Goal: Task Accomplishment & Management: Manage account settings

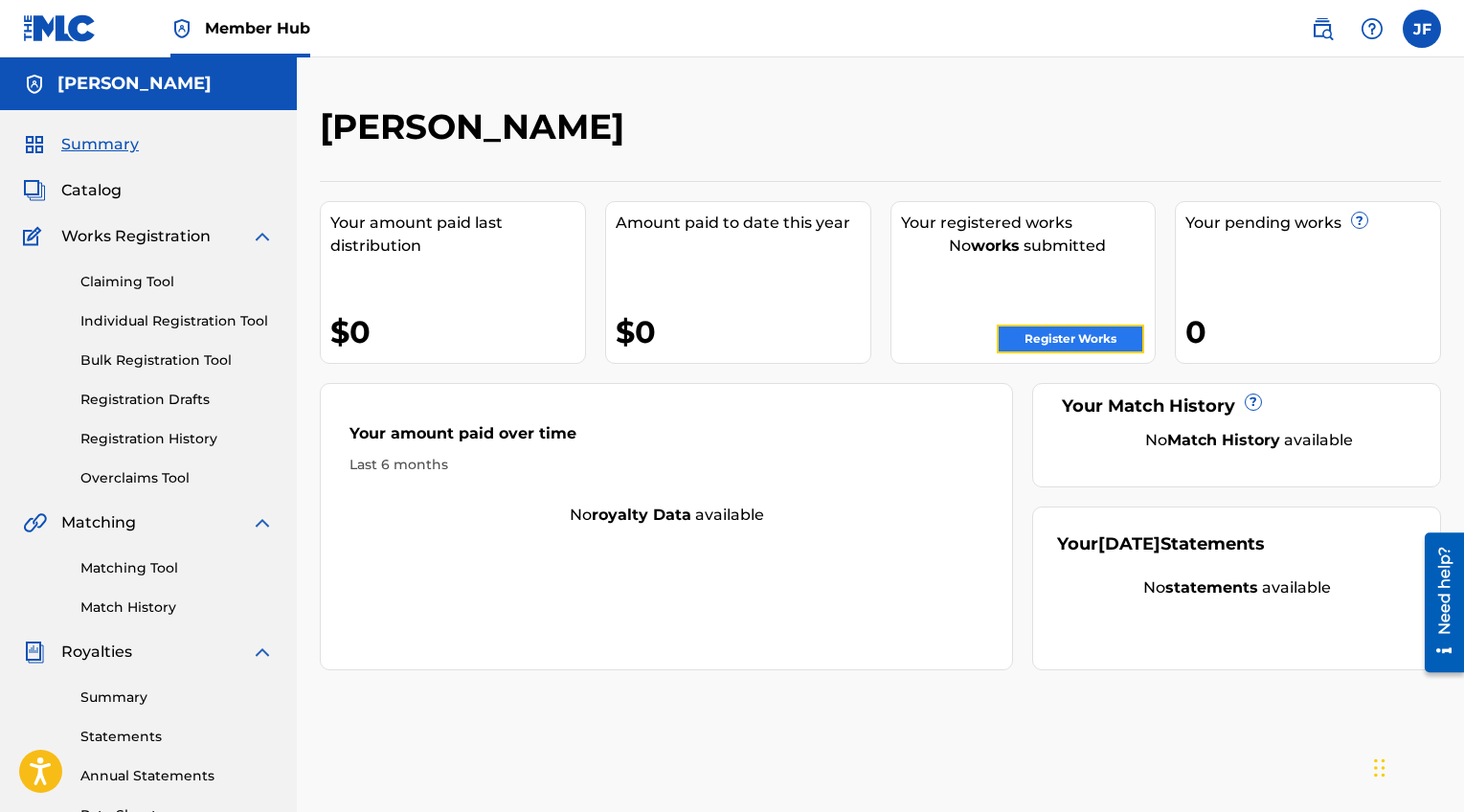
click at [1085, 340] on link "Register Works" at bounding box center [1070, 339] width 147 height 29
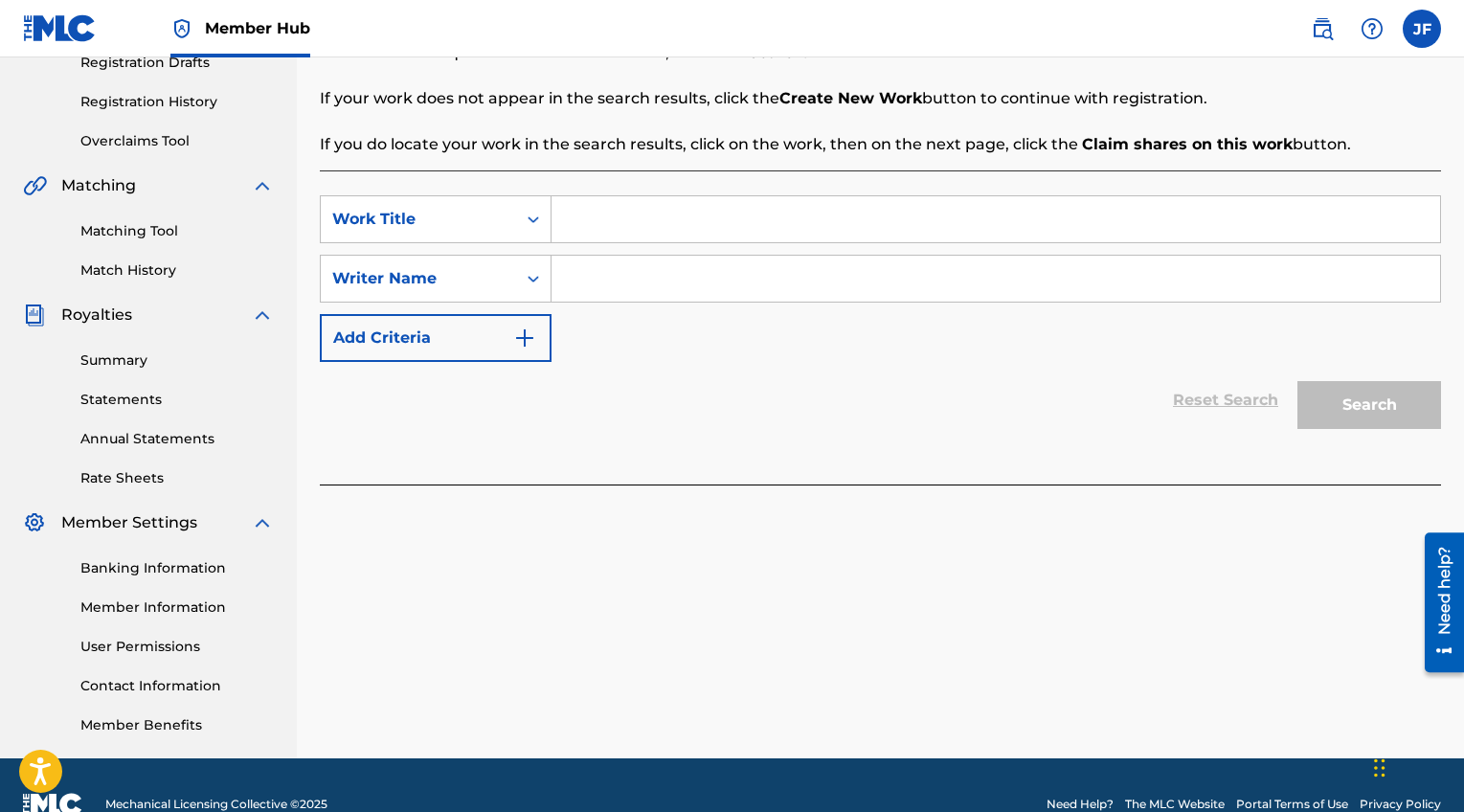
scroll to position [336, 0]
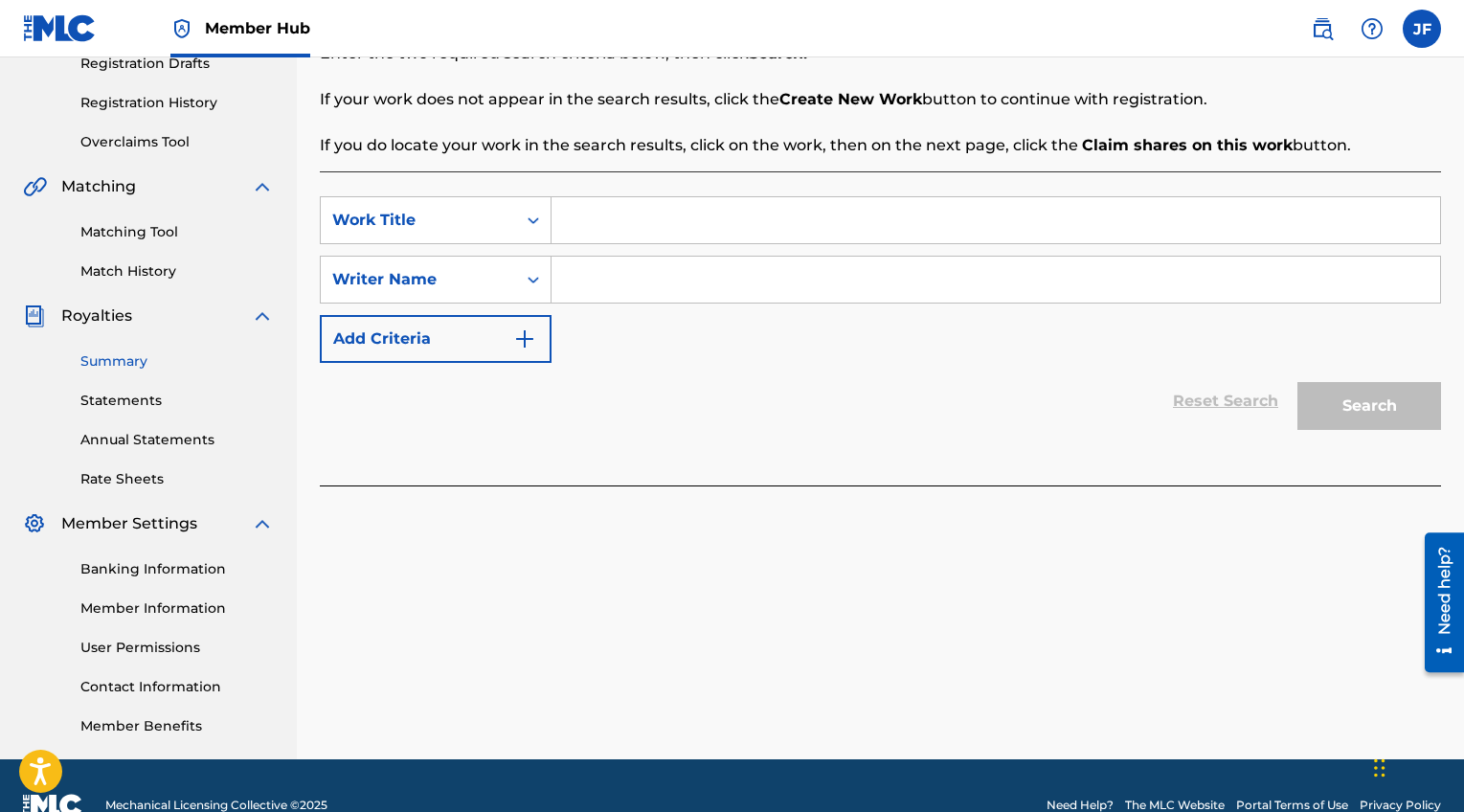
click at [189, 359] on link "Summary" at bounding box center [177, 362] width 193 height 20
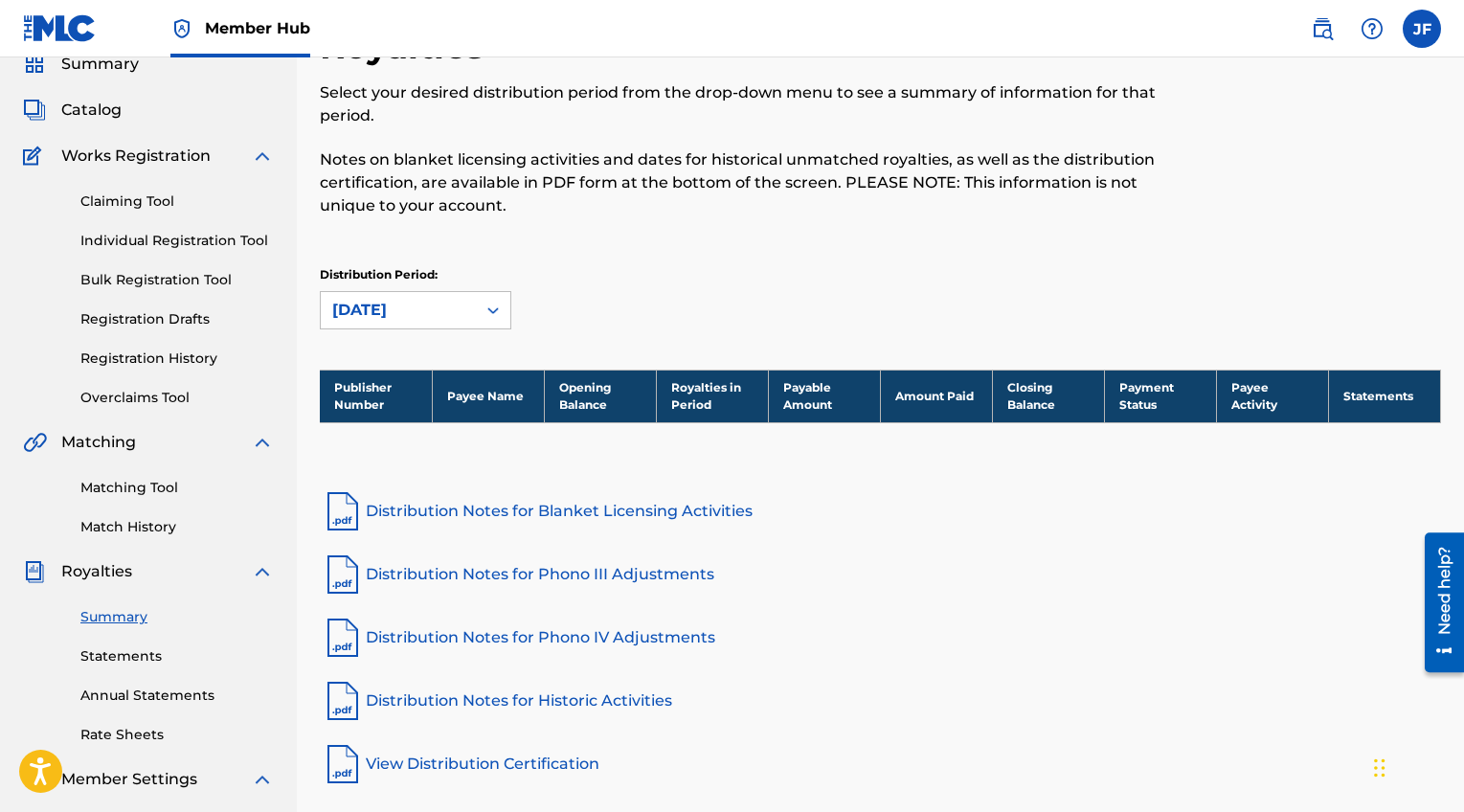
scroll to position [82, 0]
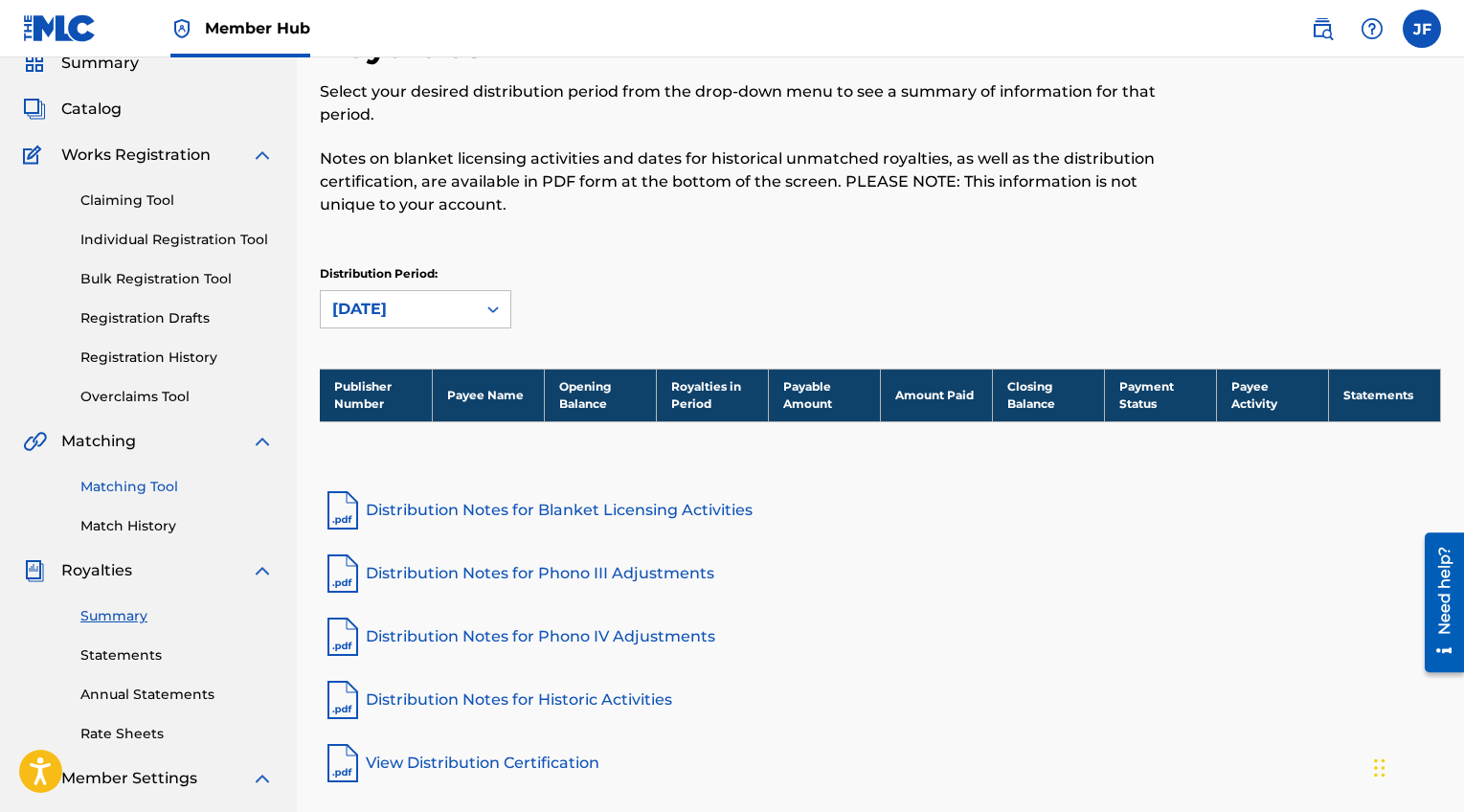
click at [155, 477] on link "Matching Tool" at bounding box center [177, 486] width 193 height 20
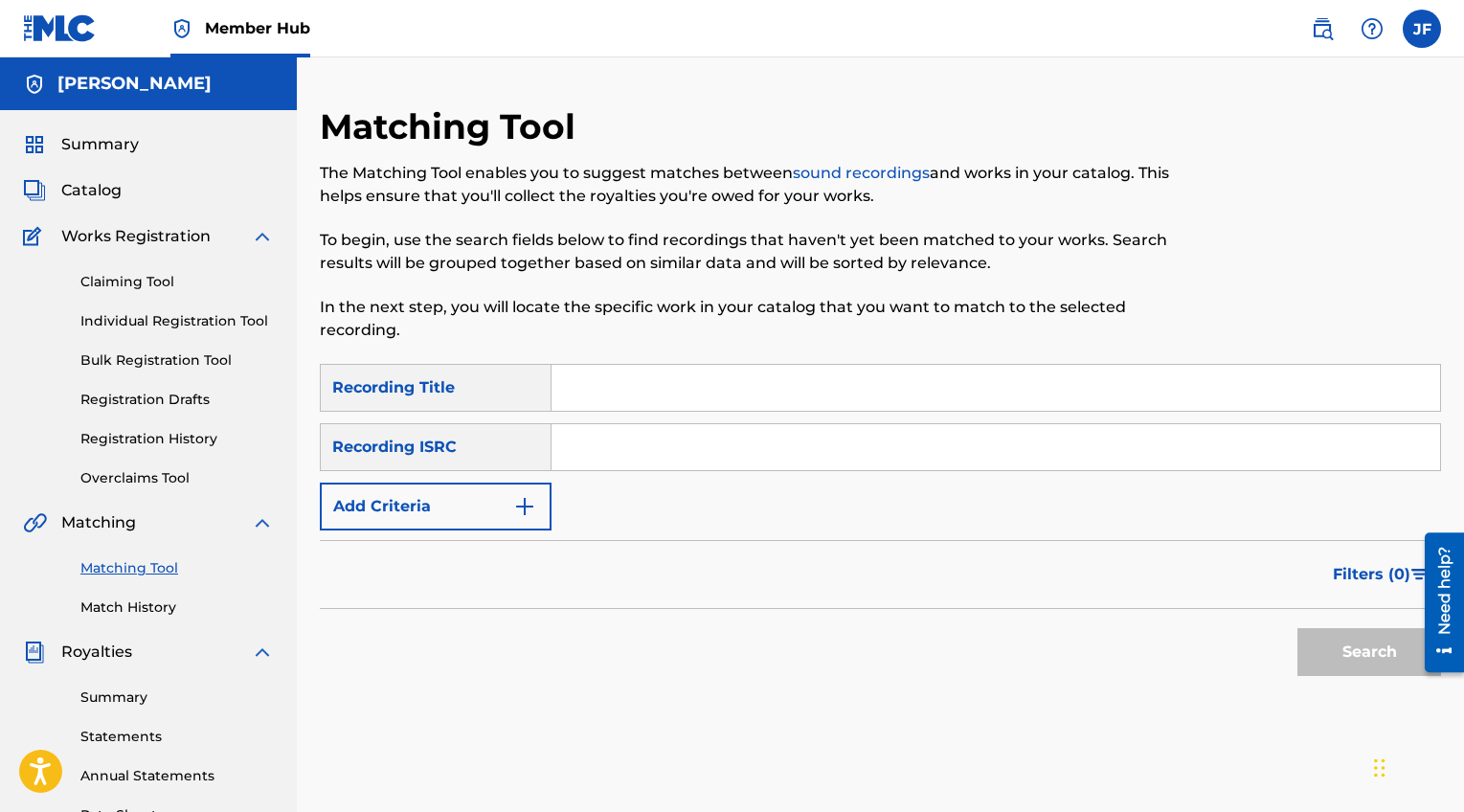
click at [604, 384] on input "Search Form" at bounding box center [996, 388] width 889 height 46
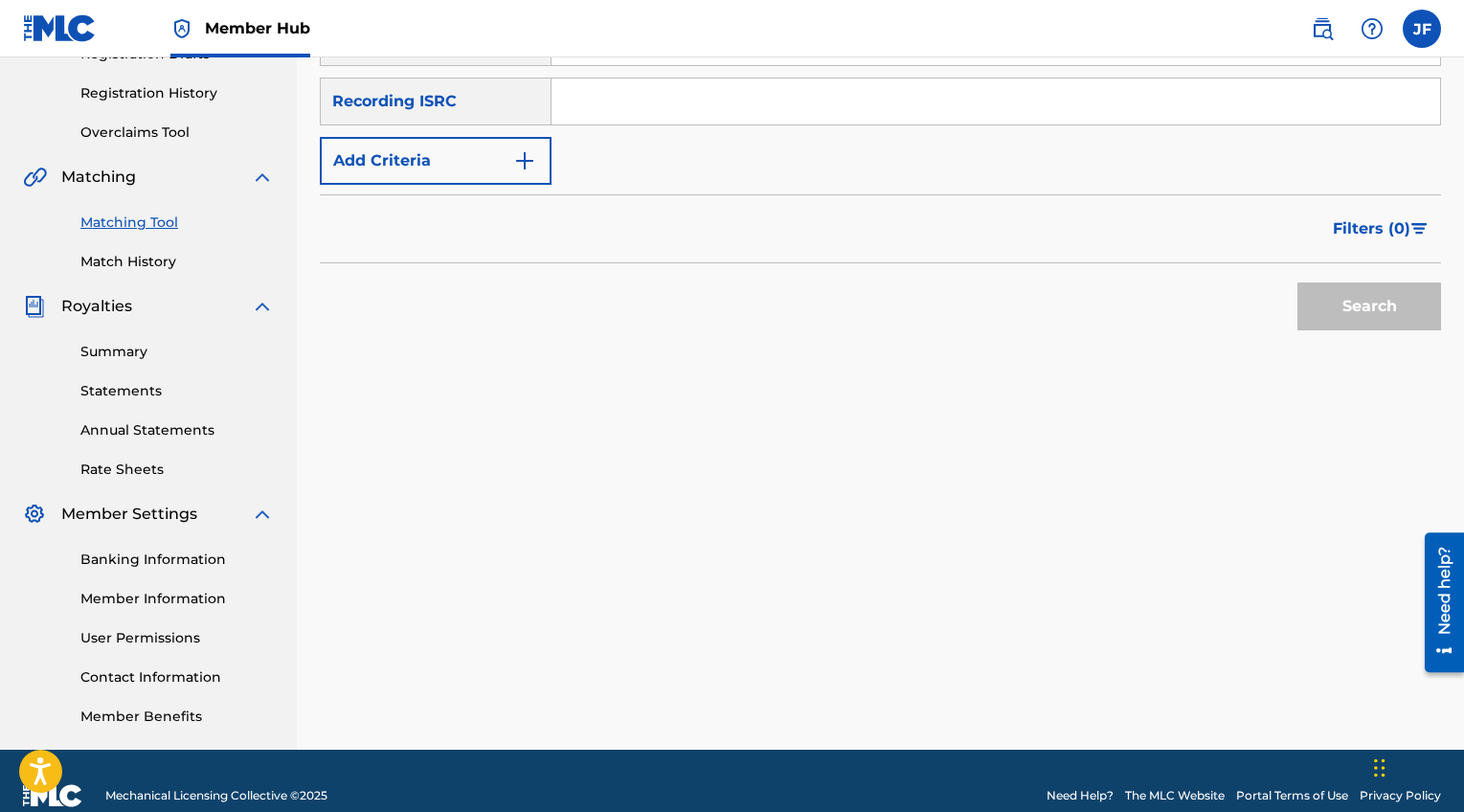
scroll to position [353, 0]
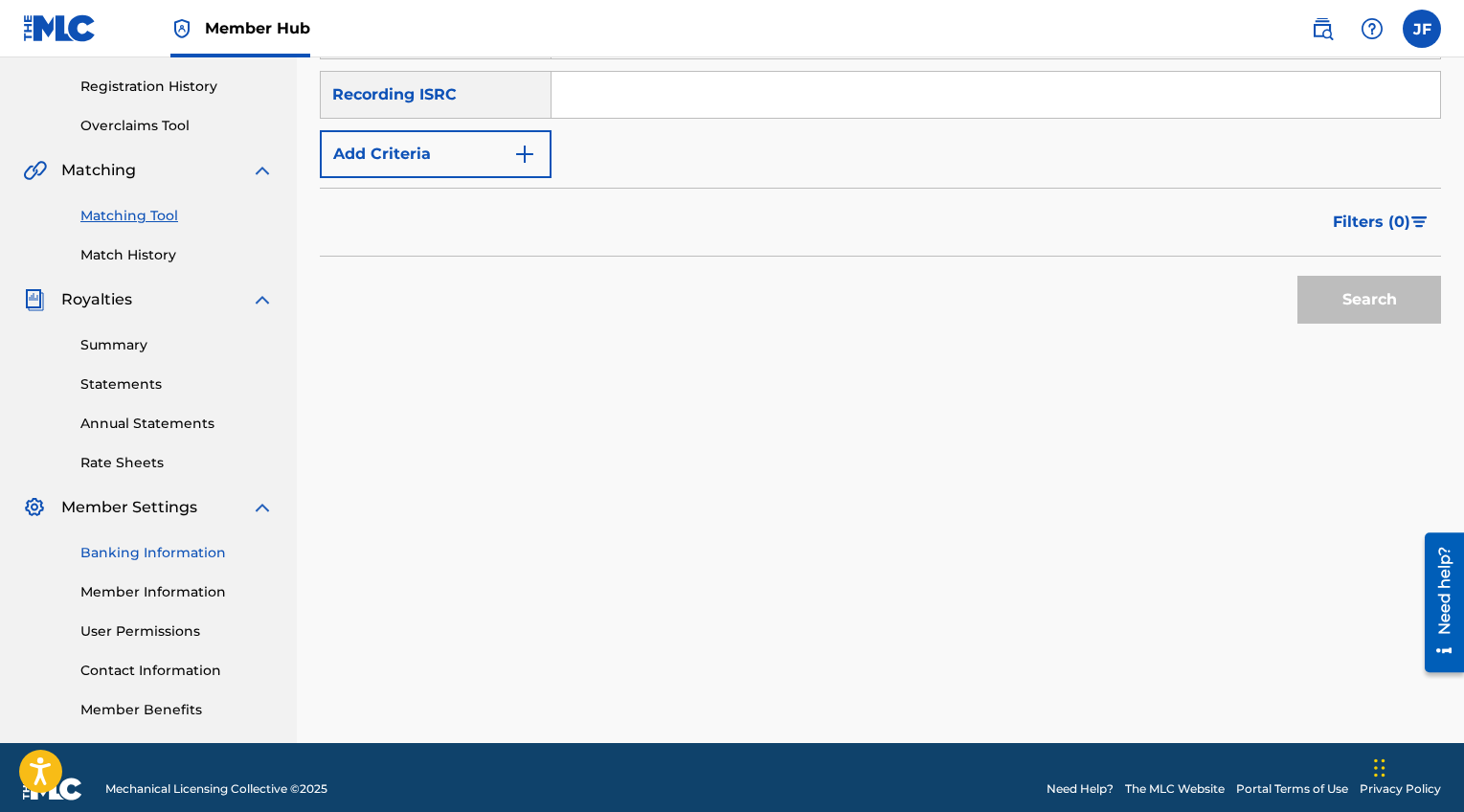
click at [148, 543] on link "Banking Information" at bounding box center [177, 553] width 193 height 20
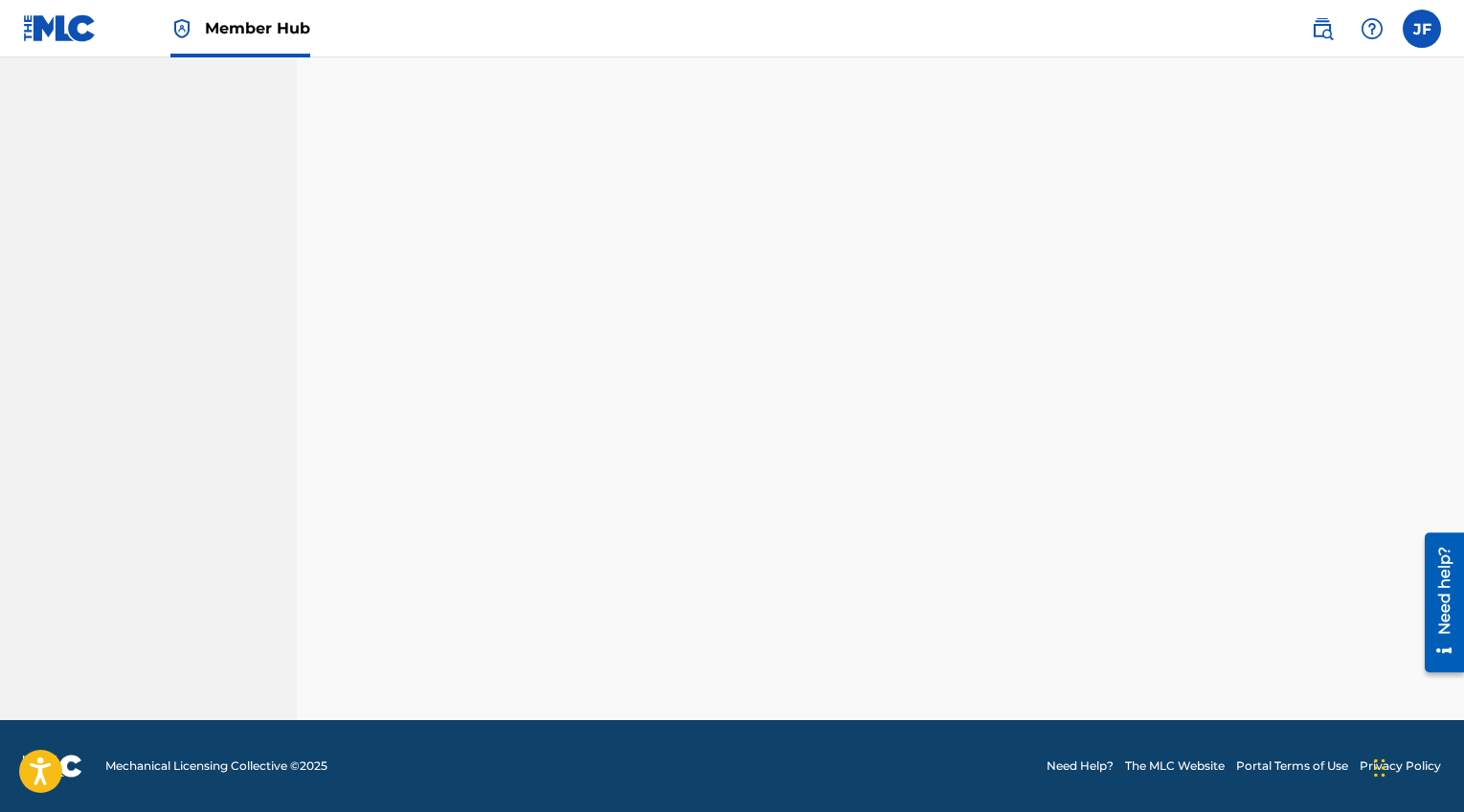
scroll to position [376, 0]
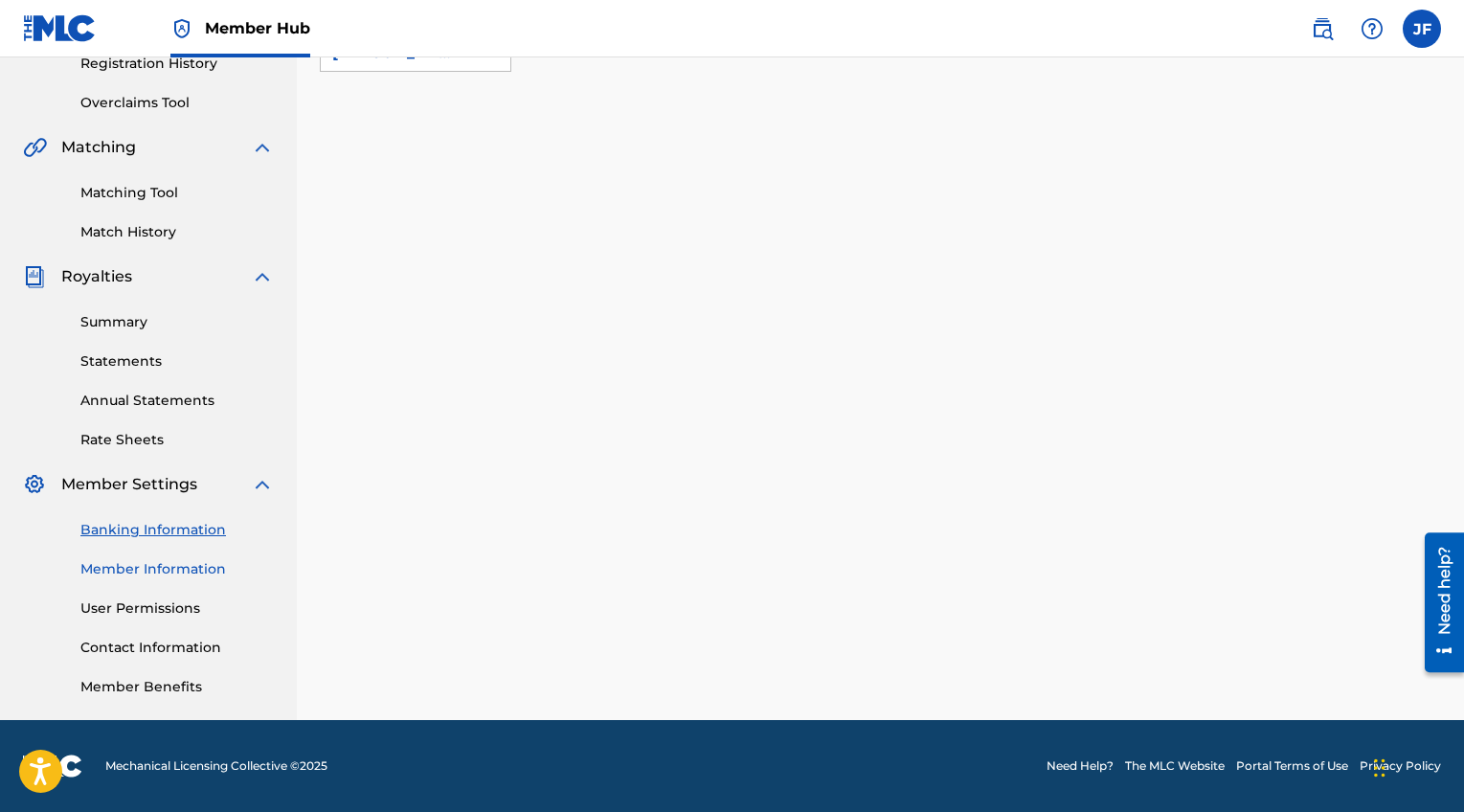
click at [170, 566] on link "Member Information" at bounding box center [177, 569] width 193 height 20
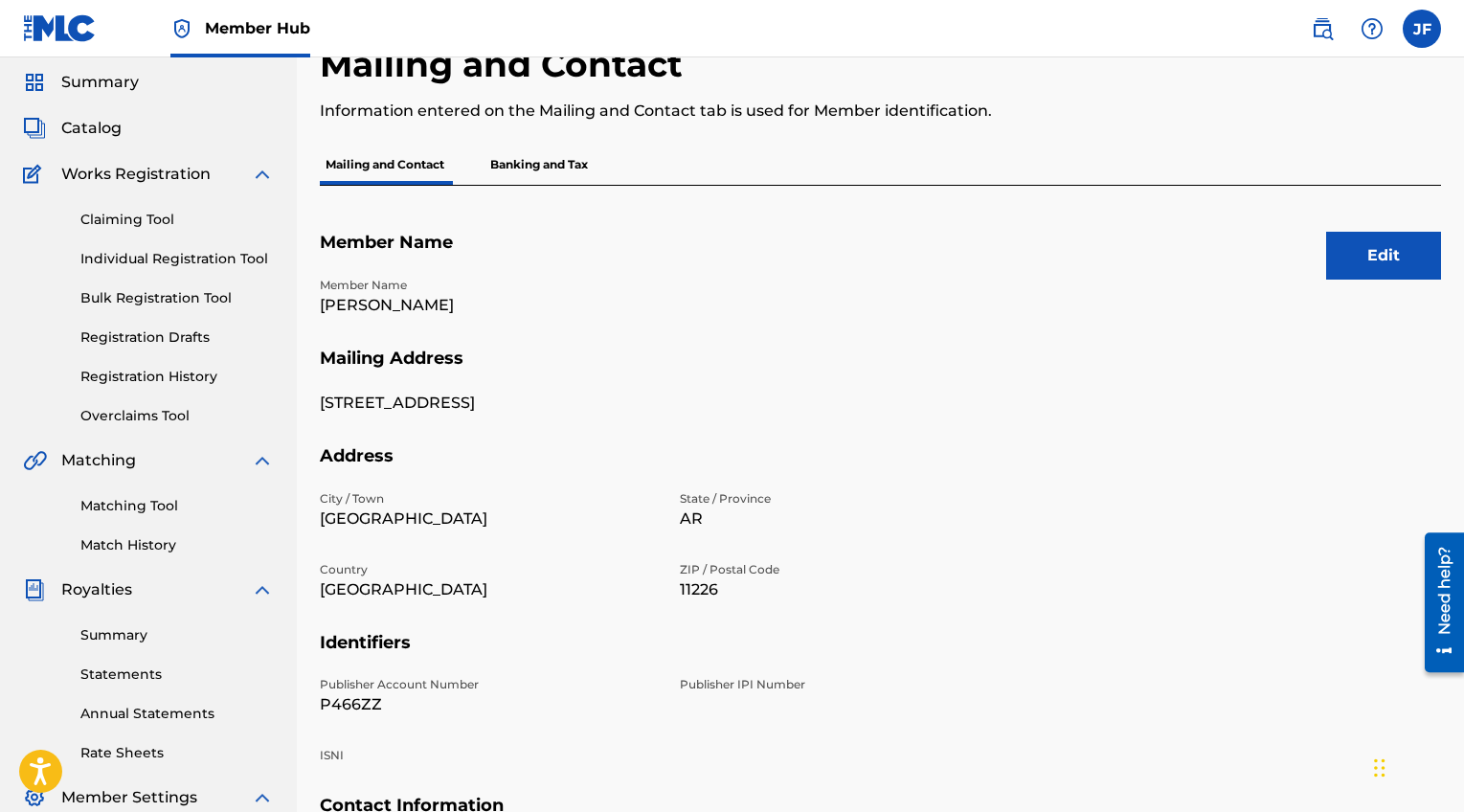
scroll to position [39, 0]
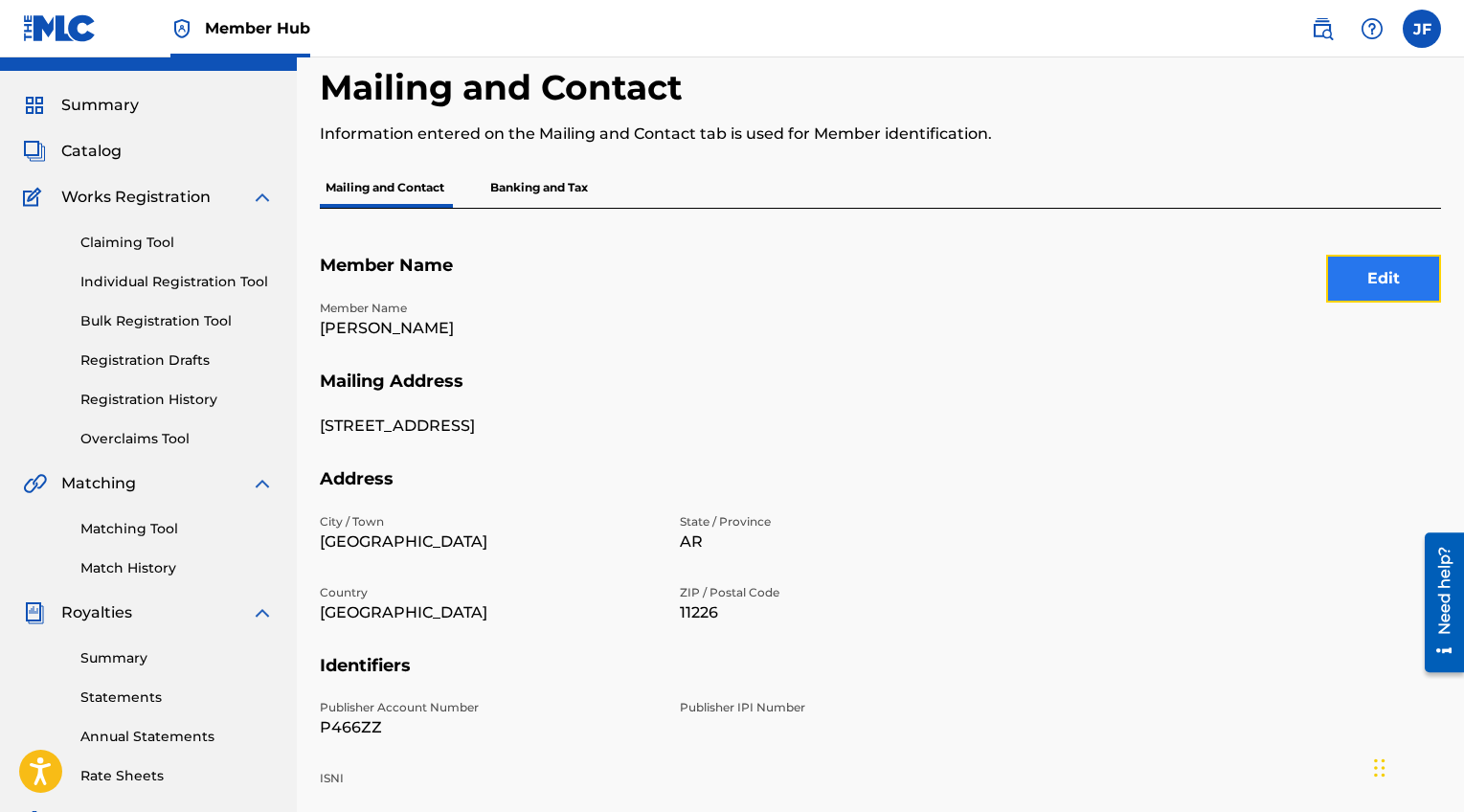
click at [1365, 279] on button "Edit" at bounding box center [1383, 279] width 115 height 48
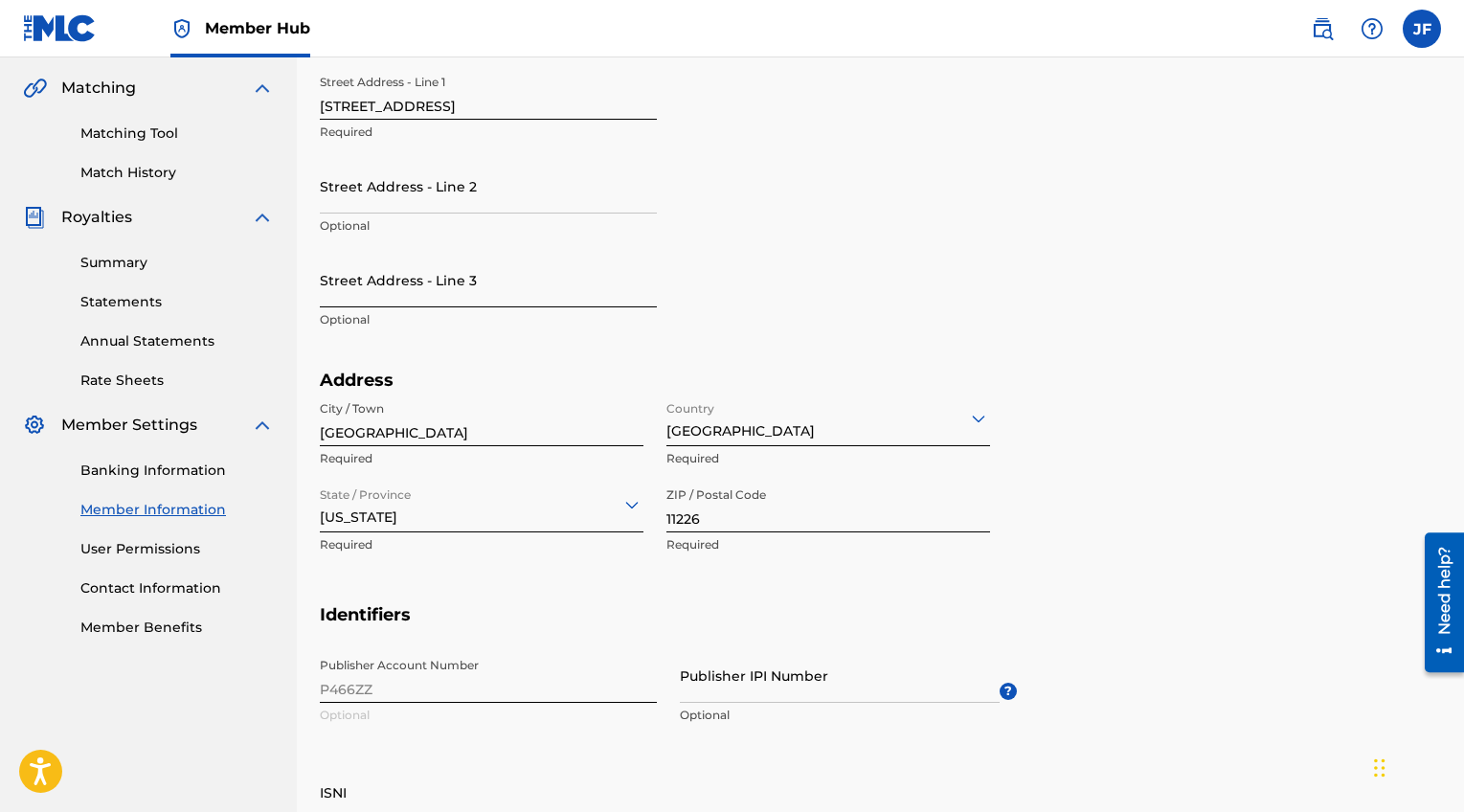
scroll to position [449, 0]
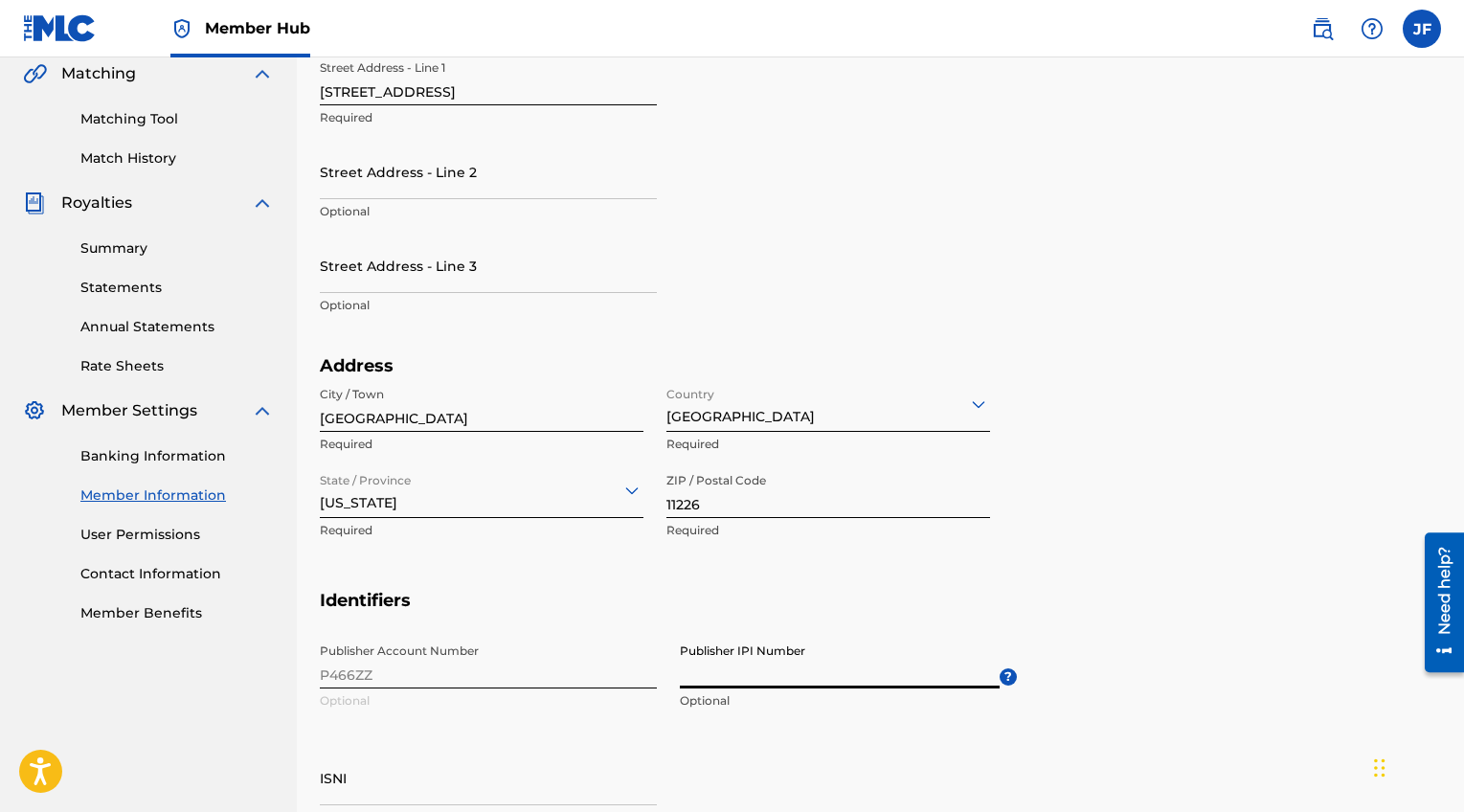
paste input "1271301986"
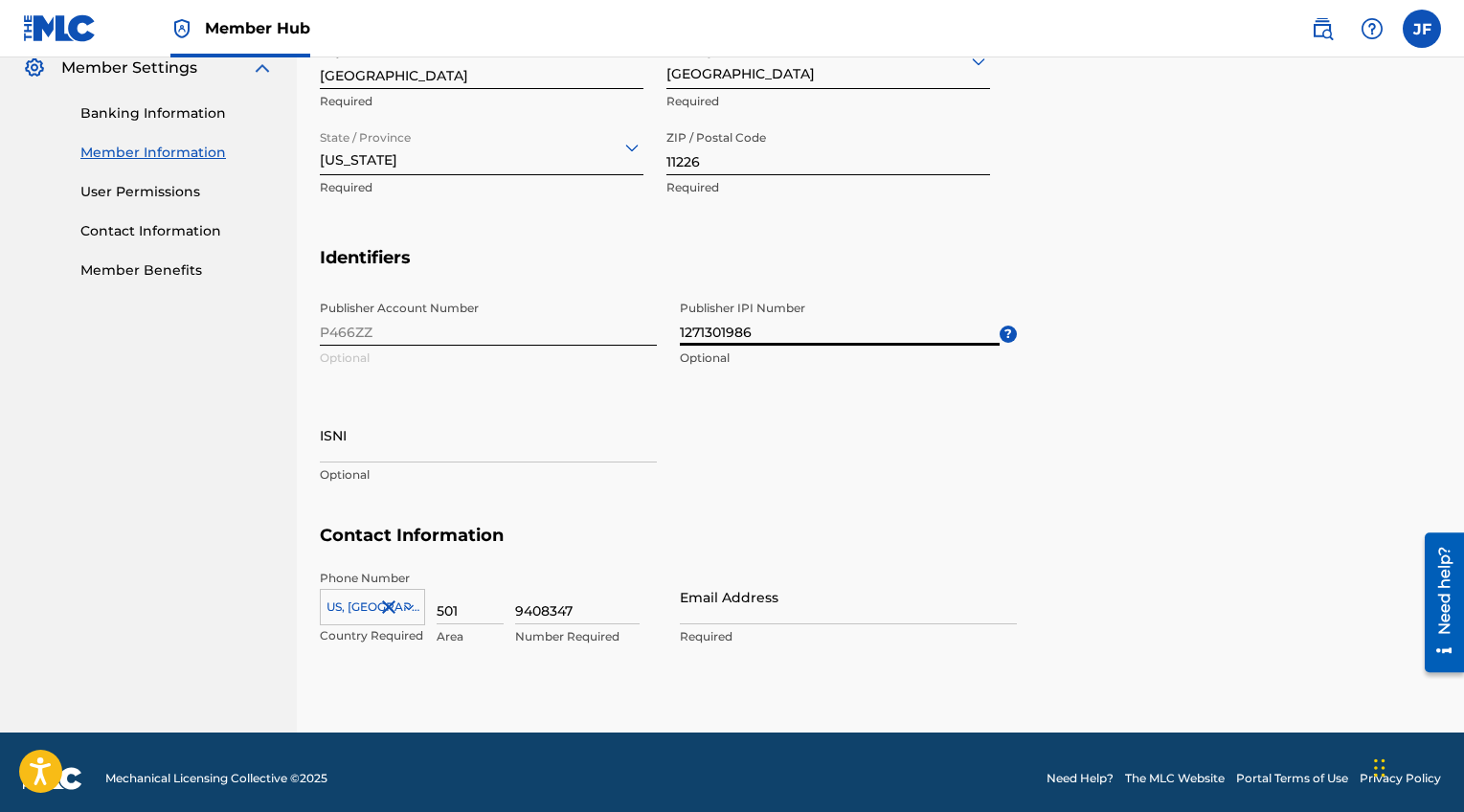
scroll to position [804, 0]
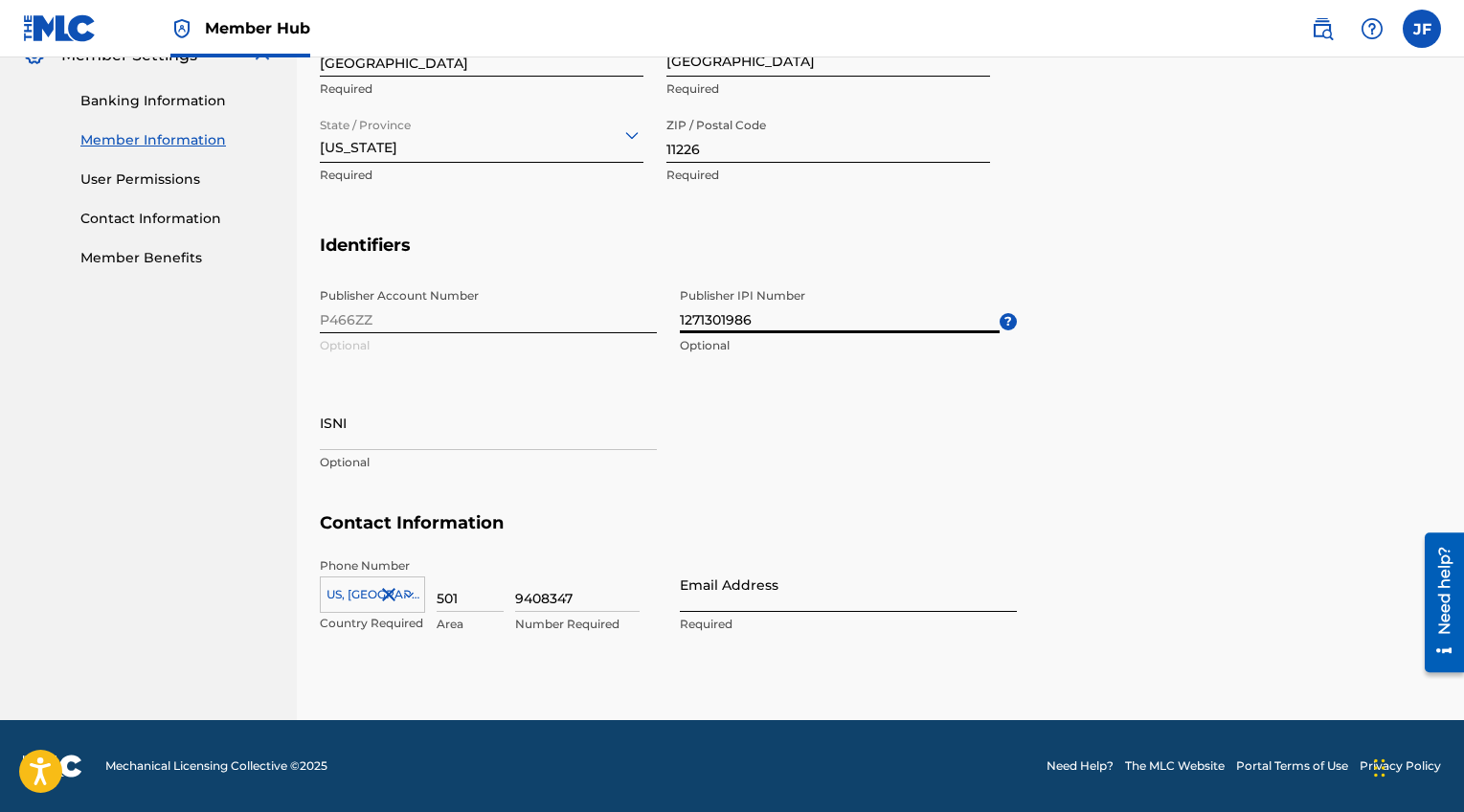
type input "1271301986"
click at [691, 586] on input "Email Address" at bounding box center [848, 584] width 337 height 55
type input "[EMAIL_ADDRESS][DOMAIN_NAME]"
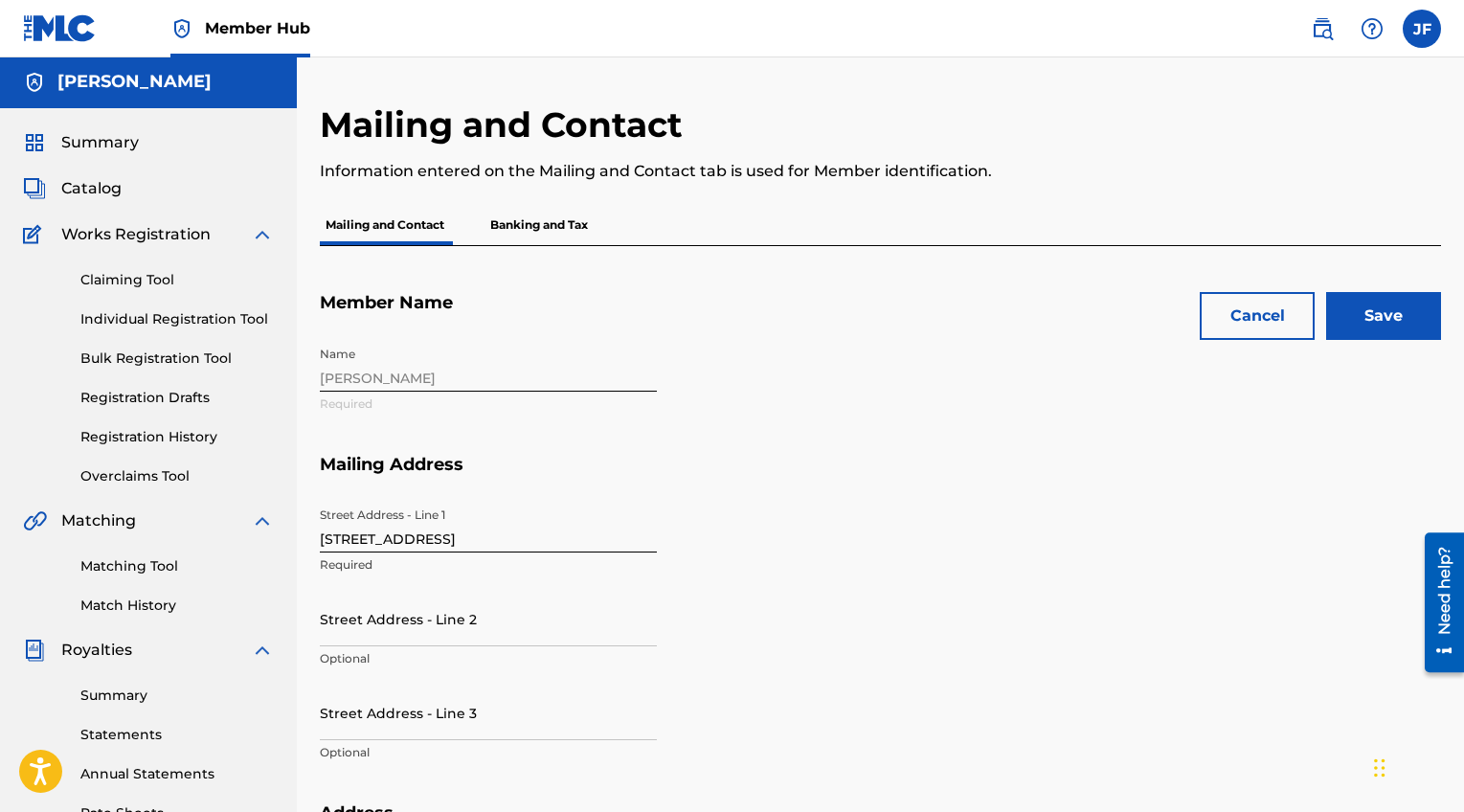
scroll to position [0, 0]
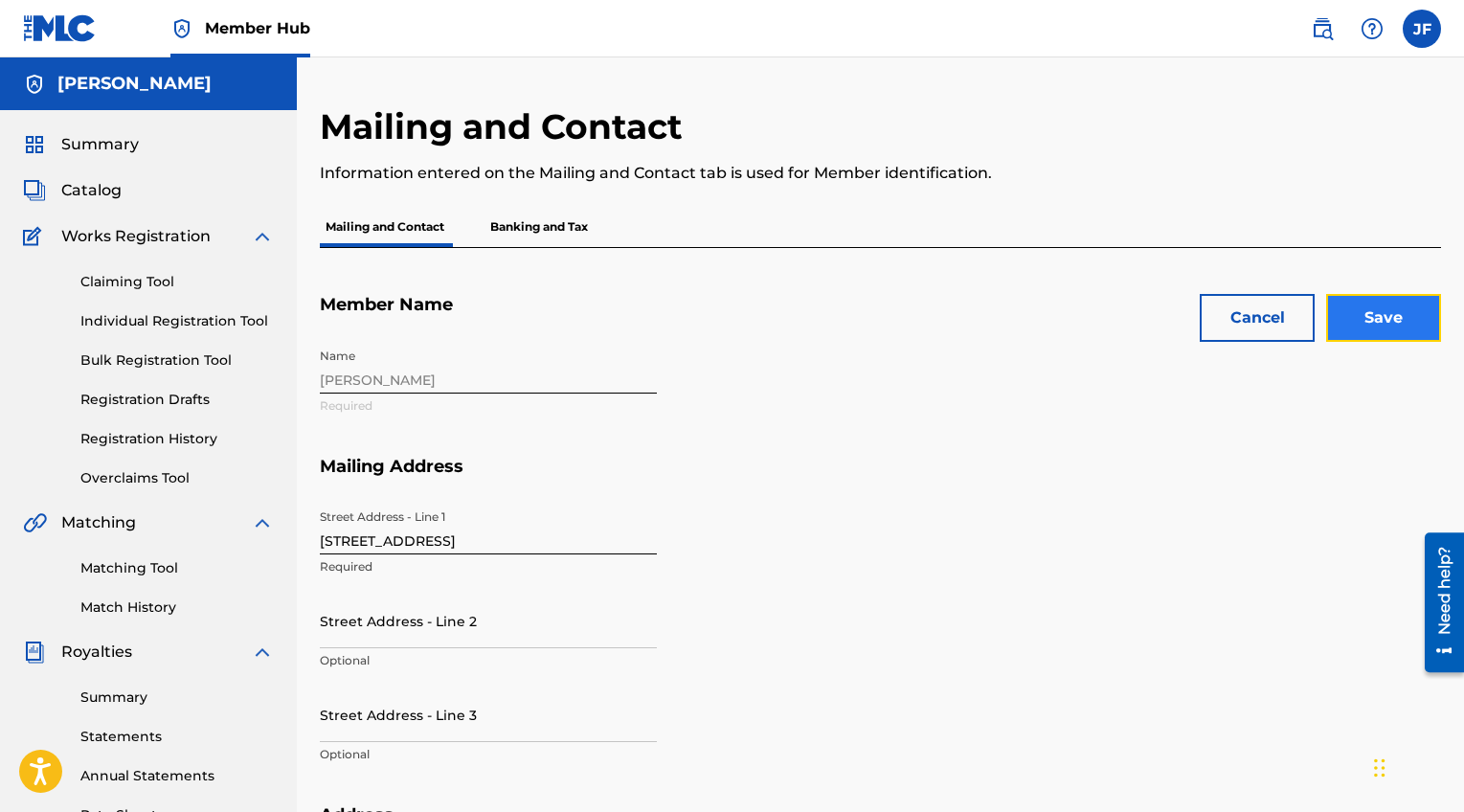
click at [1381, 313] on input "Save" at bounding box center [1383, 318] width 115 height 48
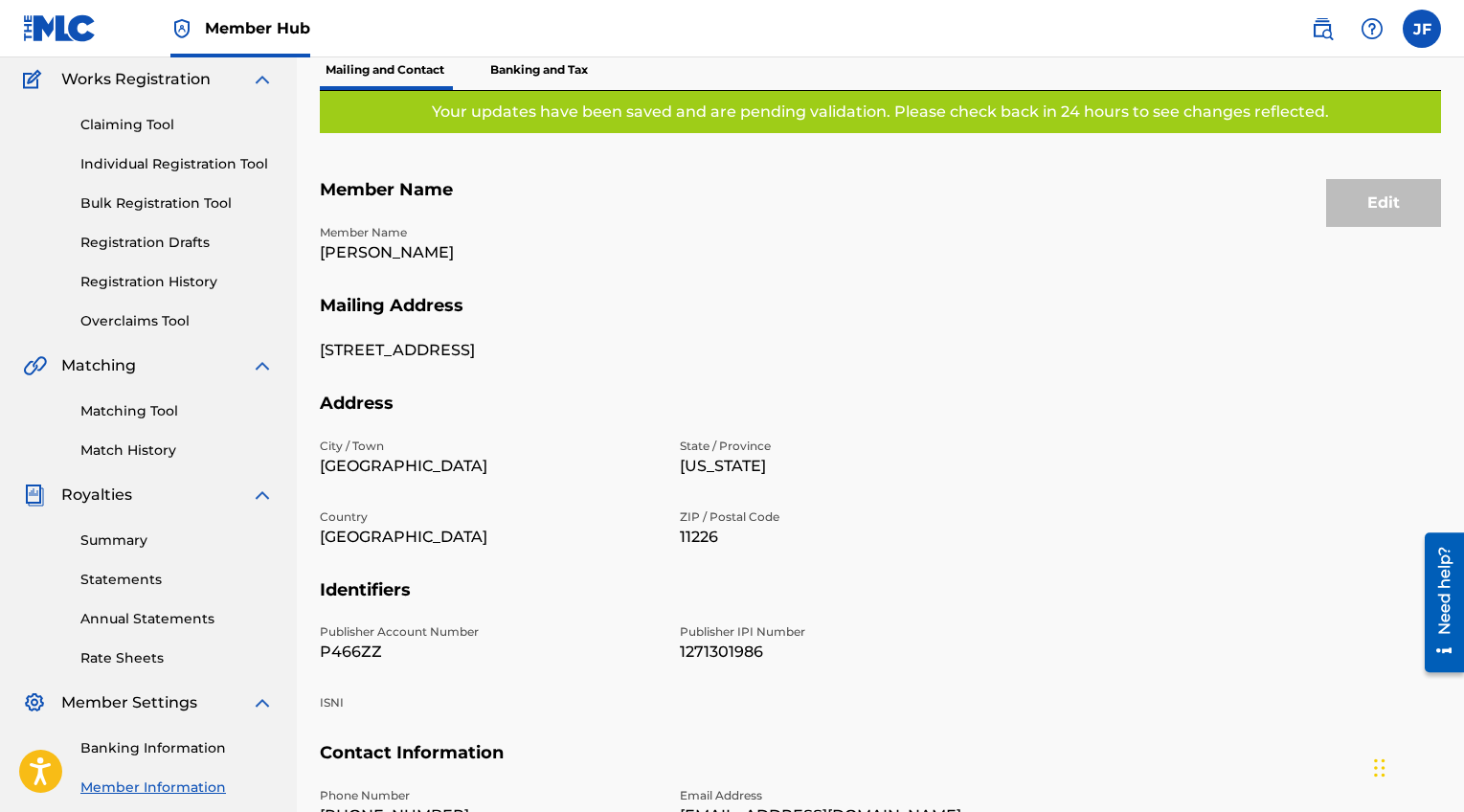
scroll to position [95, 0]
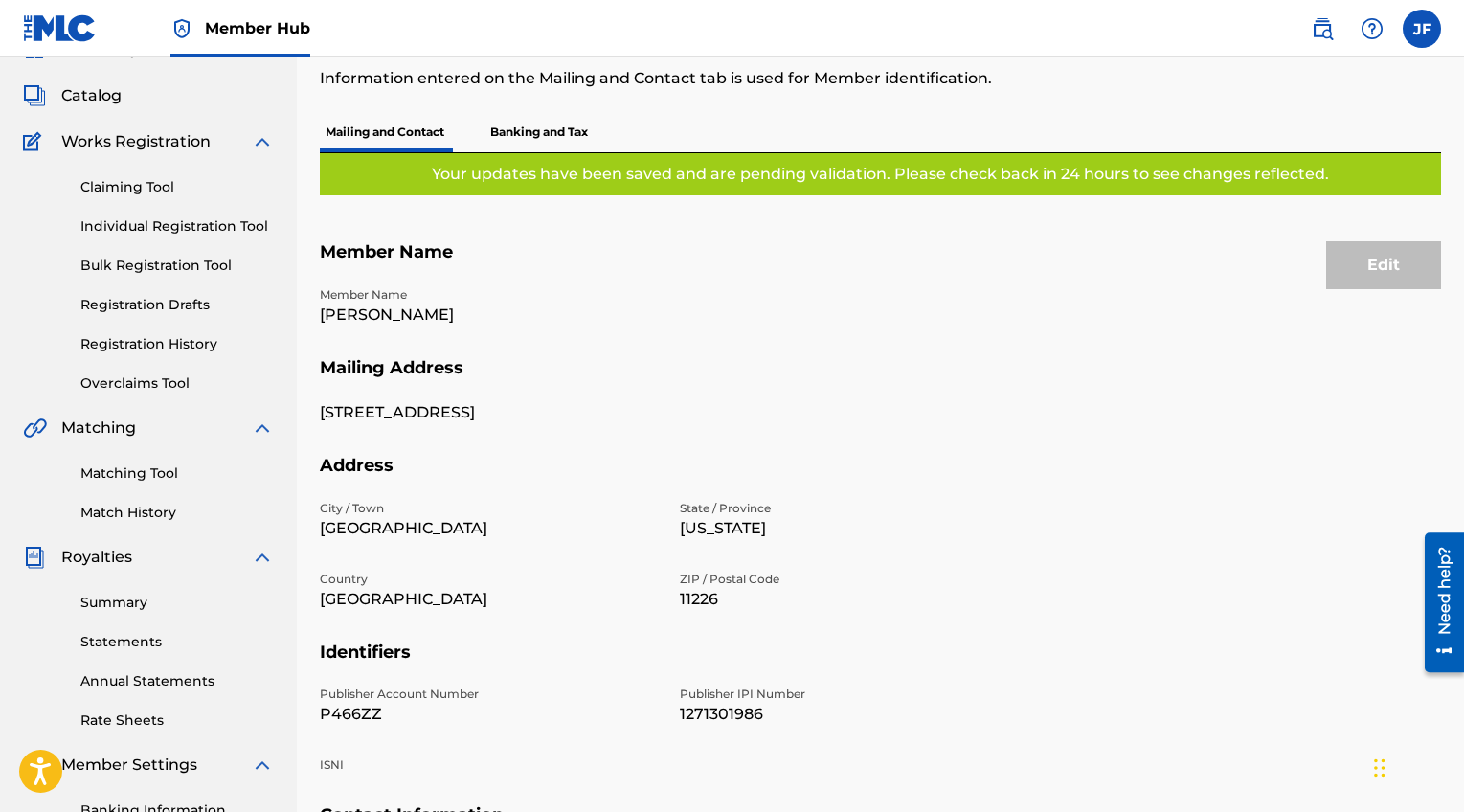
click at [1366, 275] on div "Edit" at bounding box center [1383, 265] width 115 height 48
click at [552, 146] on p "Banking and Tax" at bounding box center [539, 132] width 110 height 40
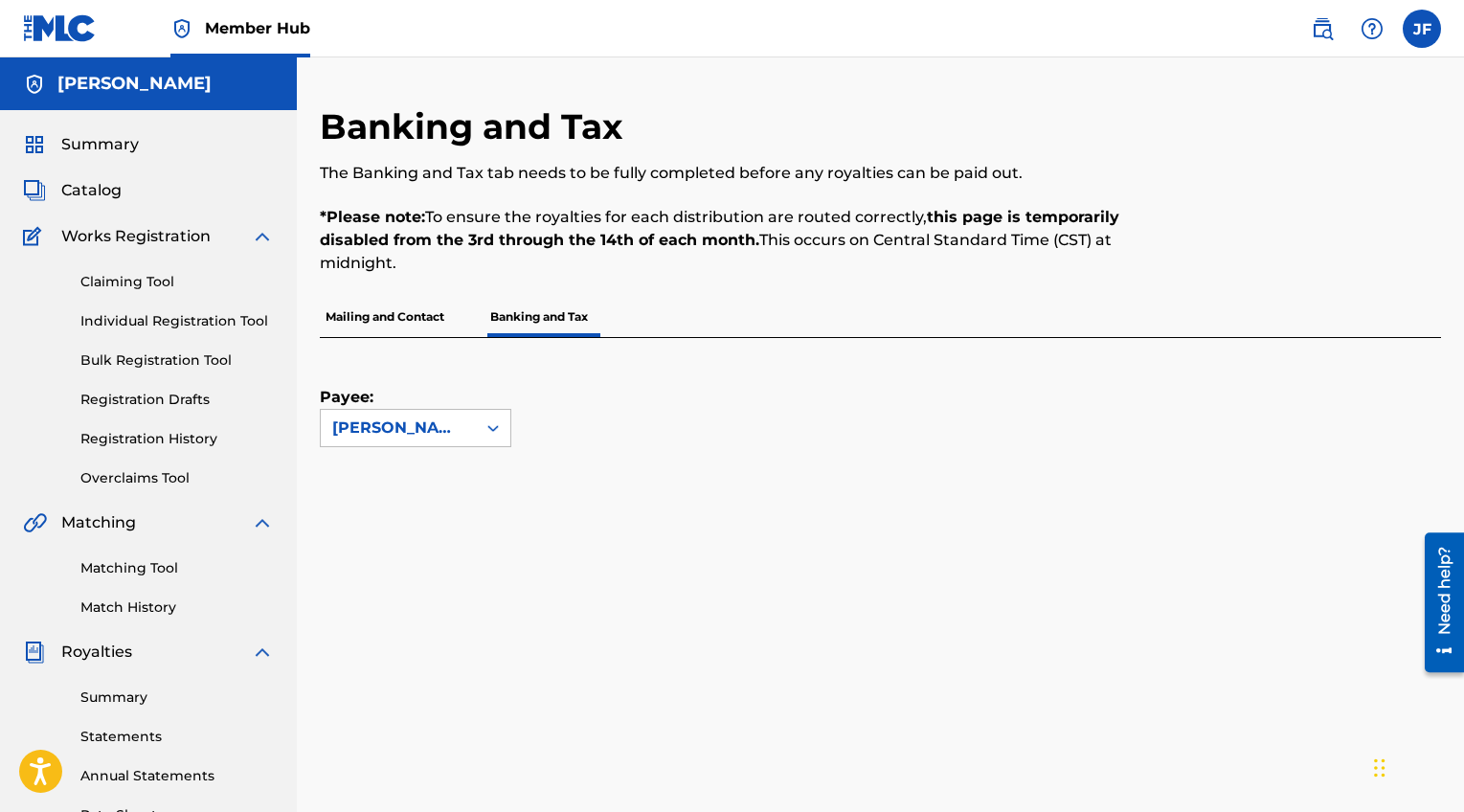
click at [423, 310] on p "Mailing and Contact" at bounding box center [385, 317] width 131 height 40
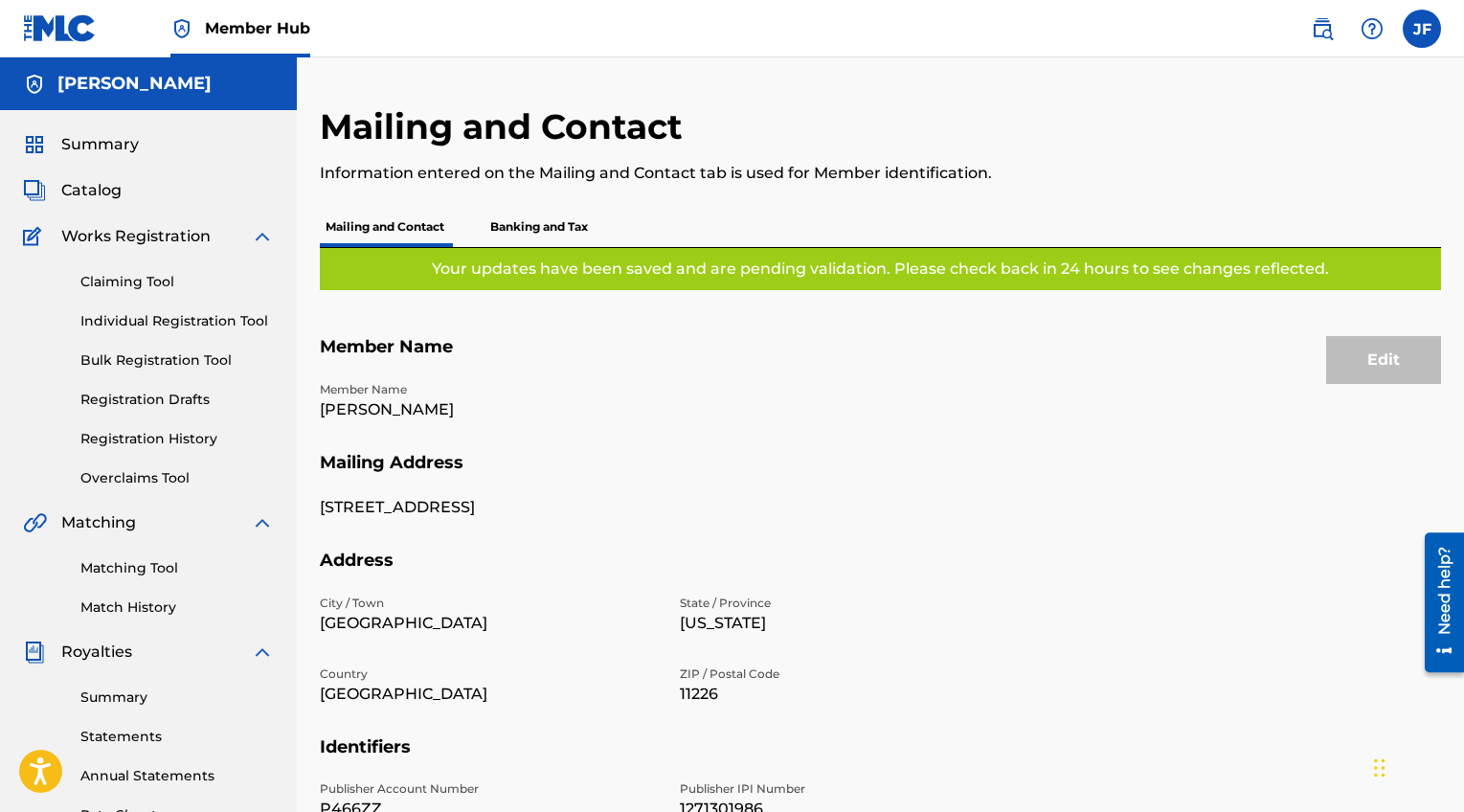
click at [1442, 349] on div "Mailing and Contact Information entered on the Mailing and Contact tab is used …" at bounding box center [880, 600] width 1167 height 989
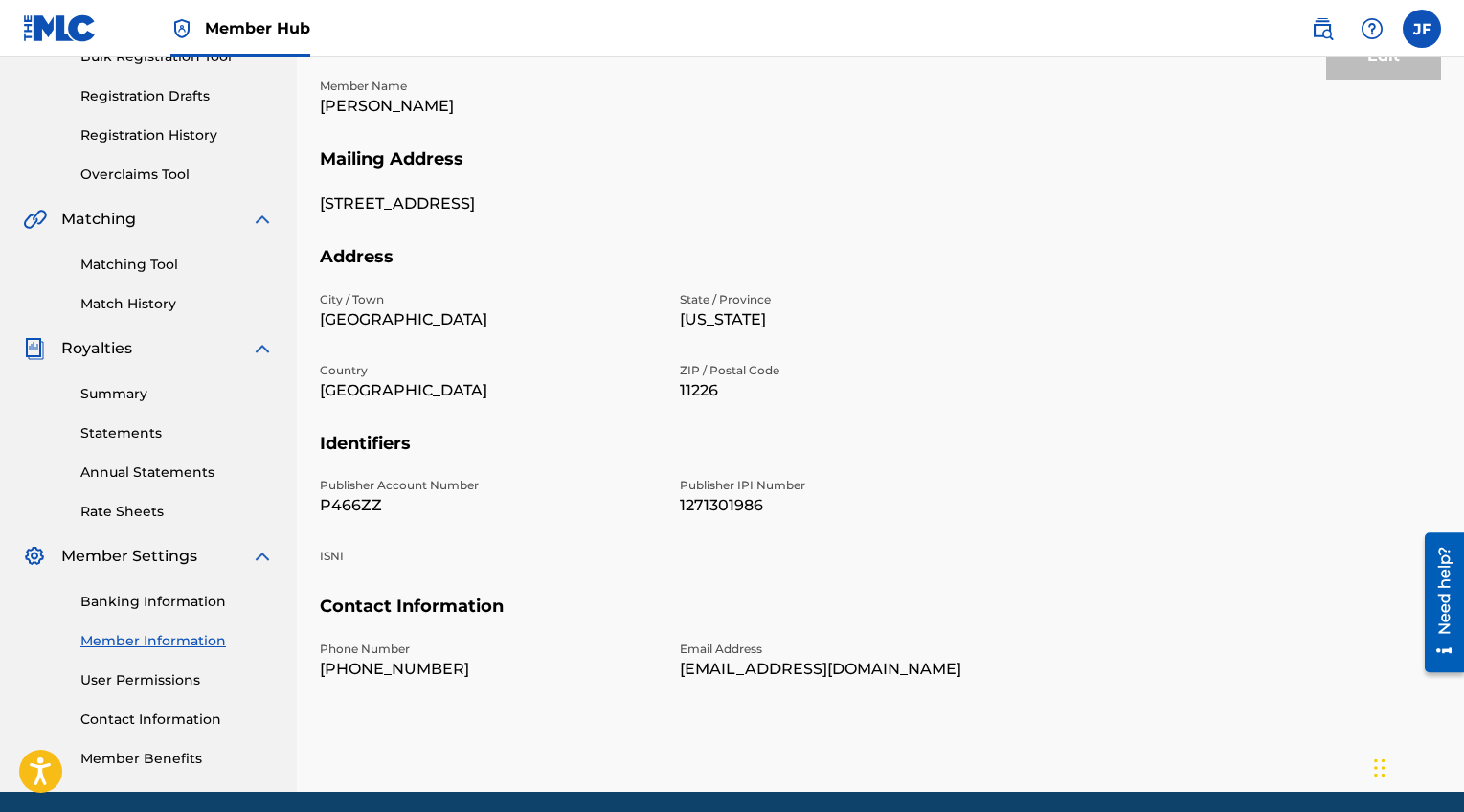
scroll to position [376, 0]
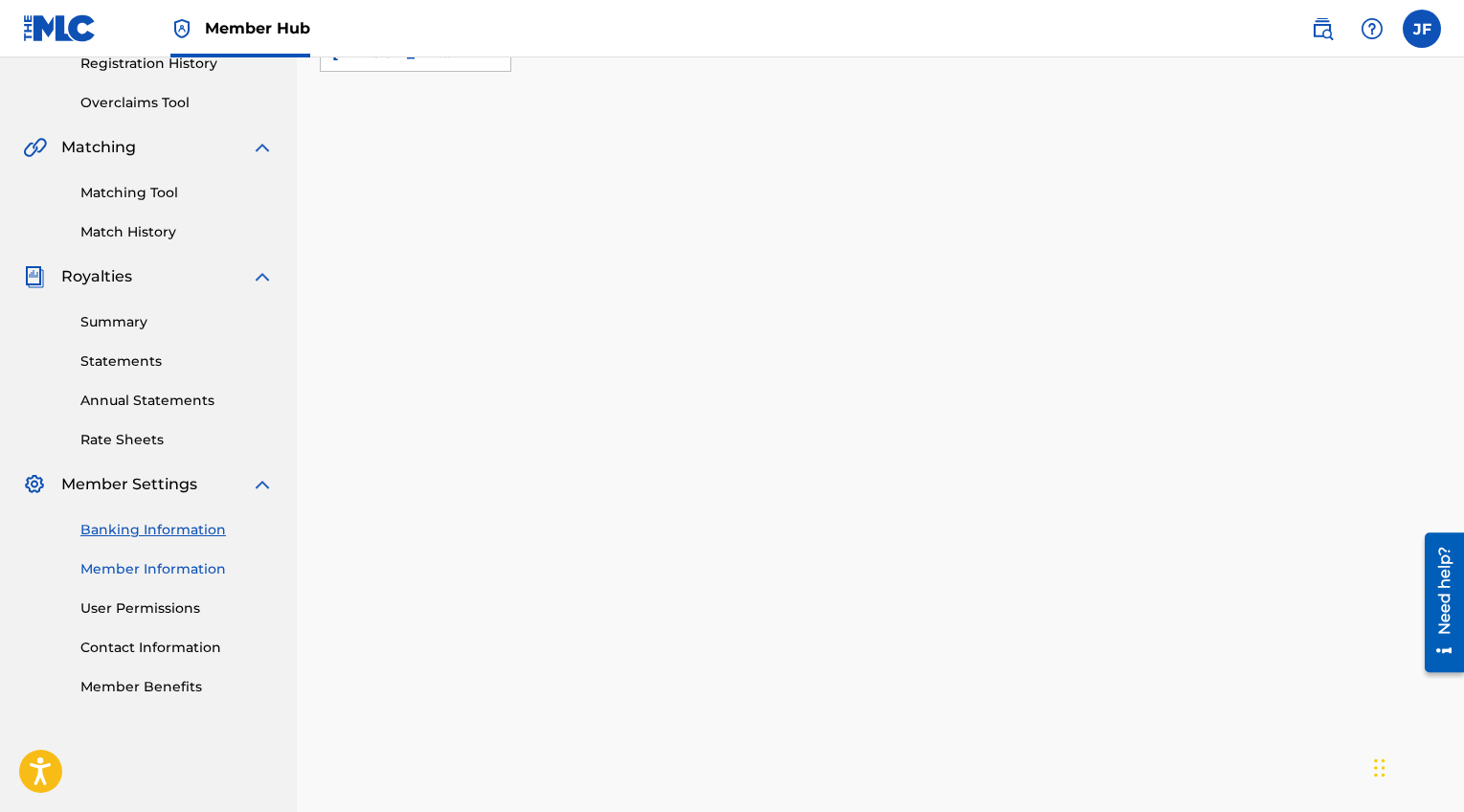
click at [101, 561] on link "Member Information" at bounding box center [177, 569] width 193 height 20
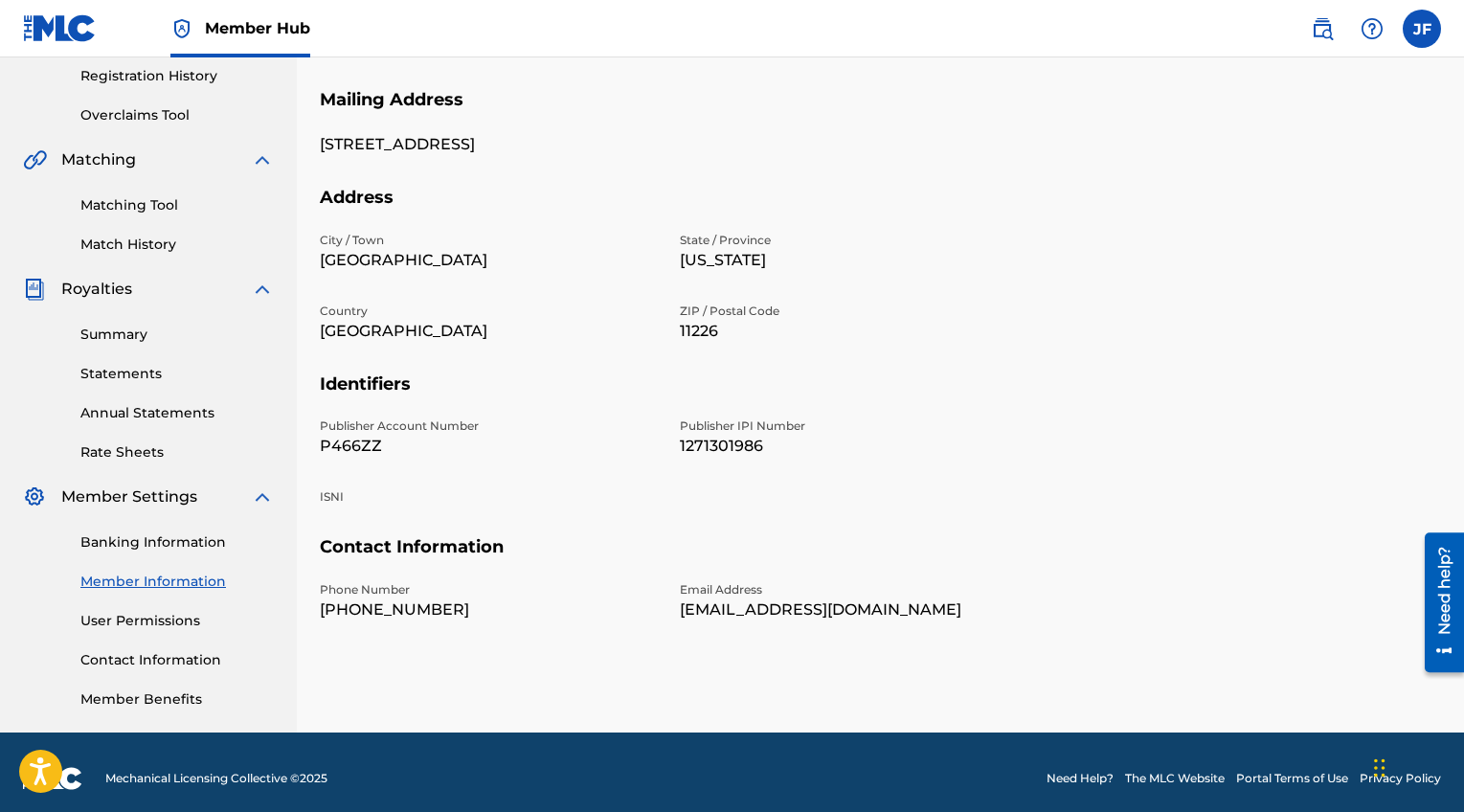
scroll to position [376, 0]
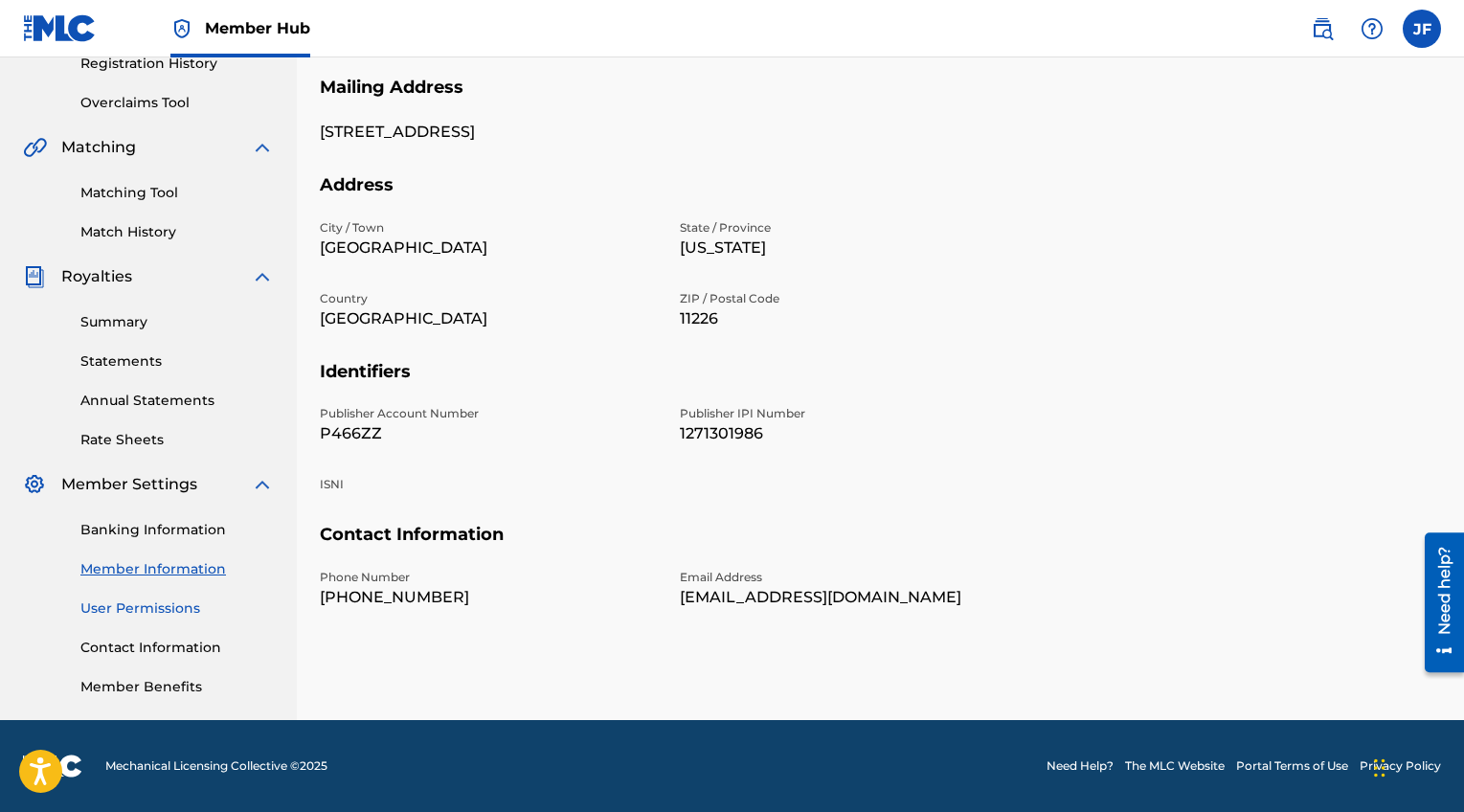
click at [155, 606] on link "User Permissions" at bounding box center [177, 609] width 193 height 20
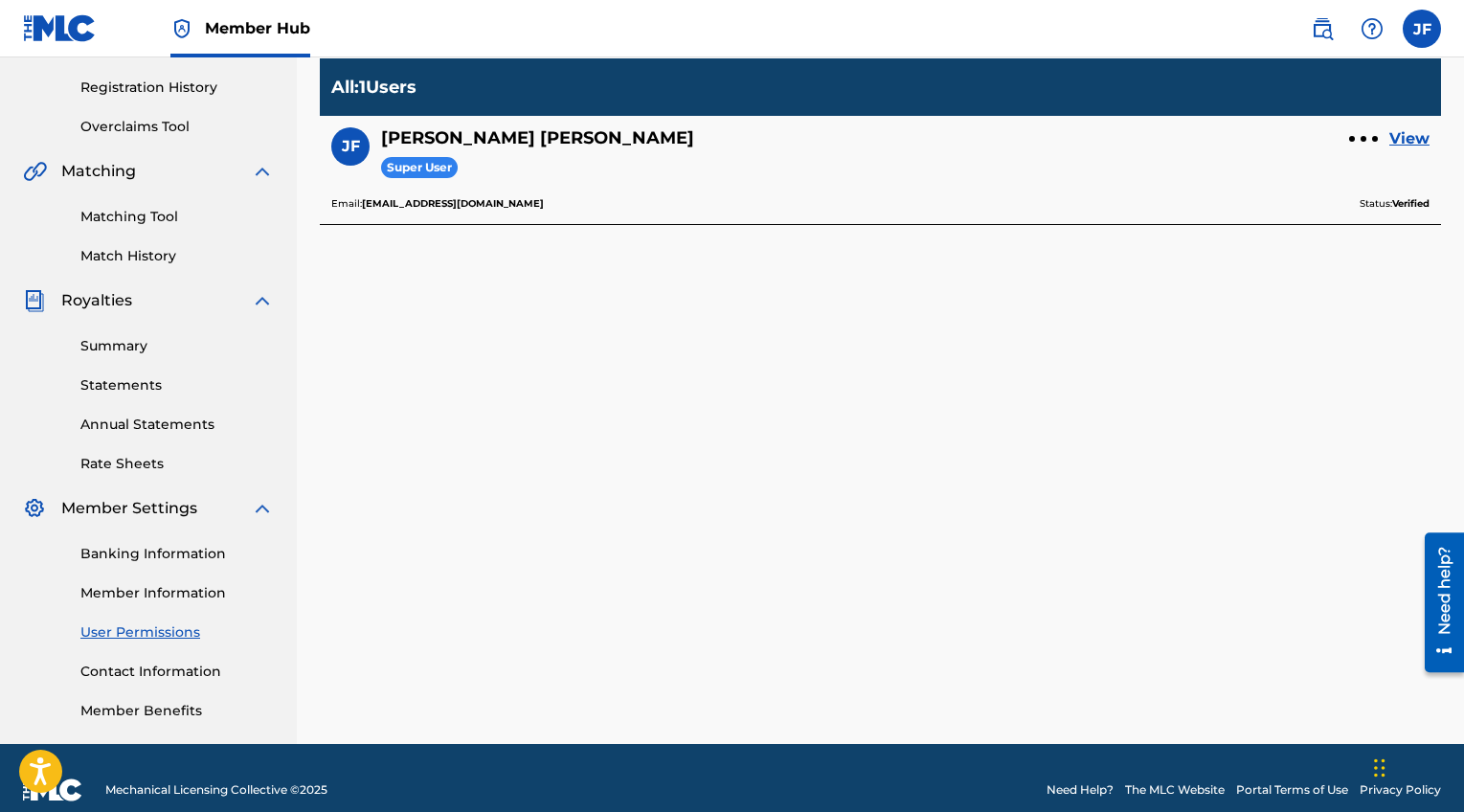
scroll to position [357, 0]
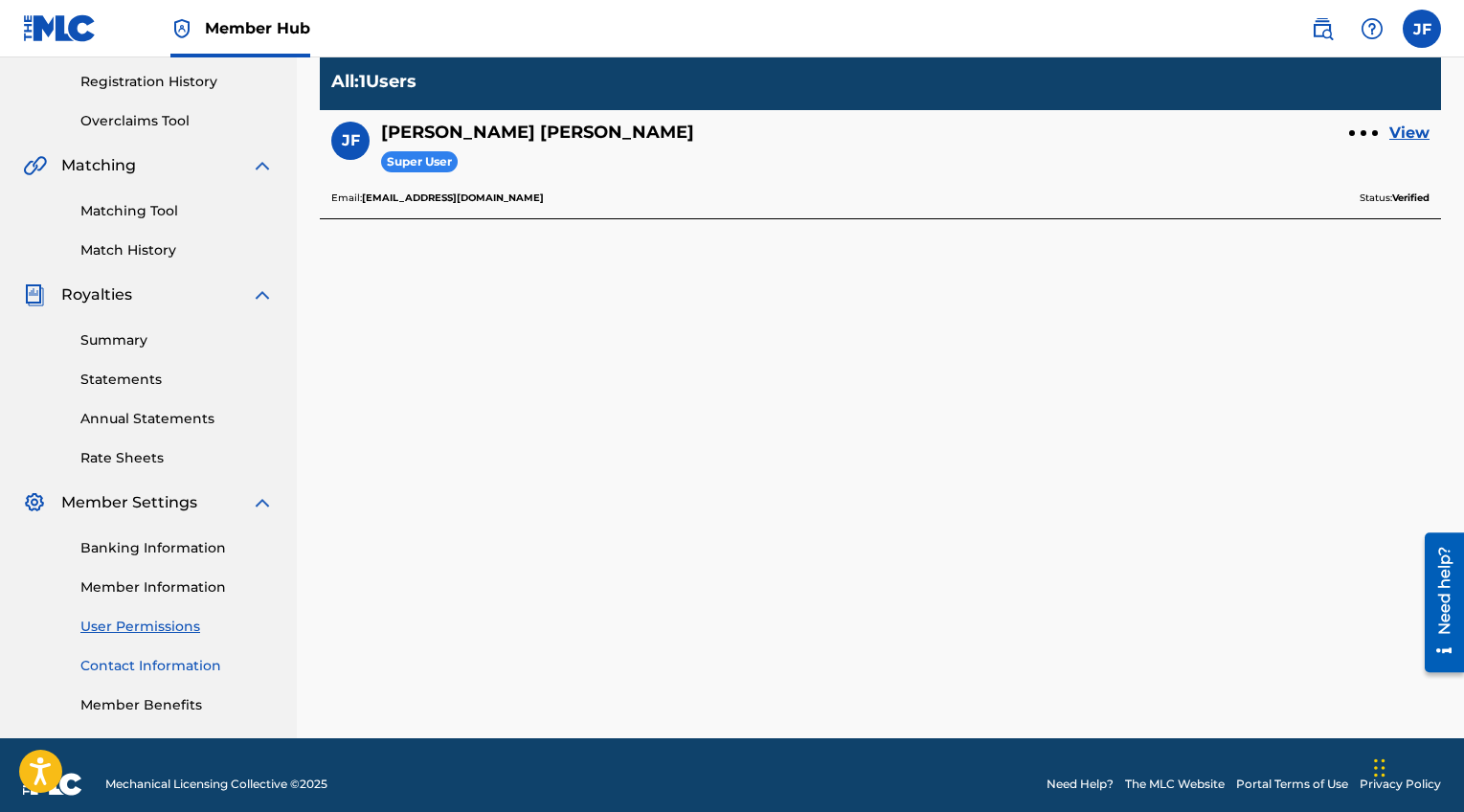
click at [214, 664] on link "Contact Information" at bounding box center [177, 666] width 193 height 20
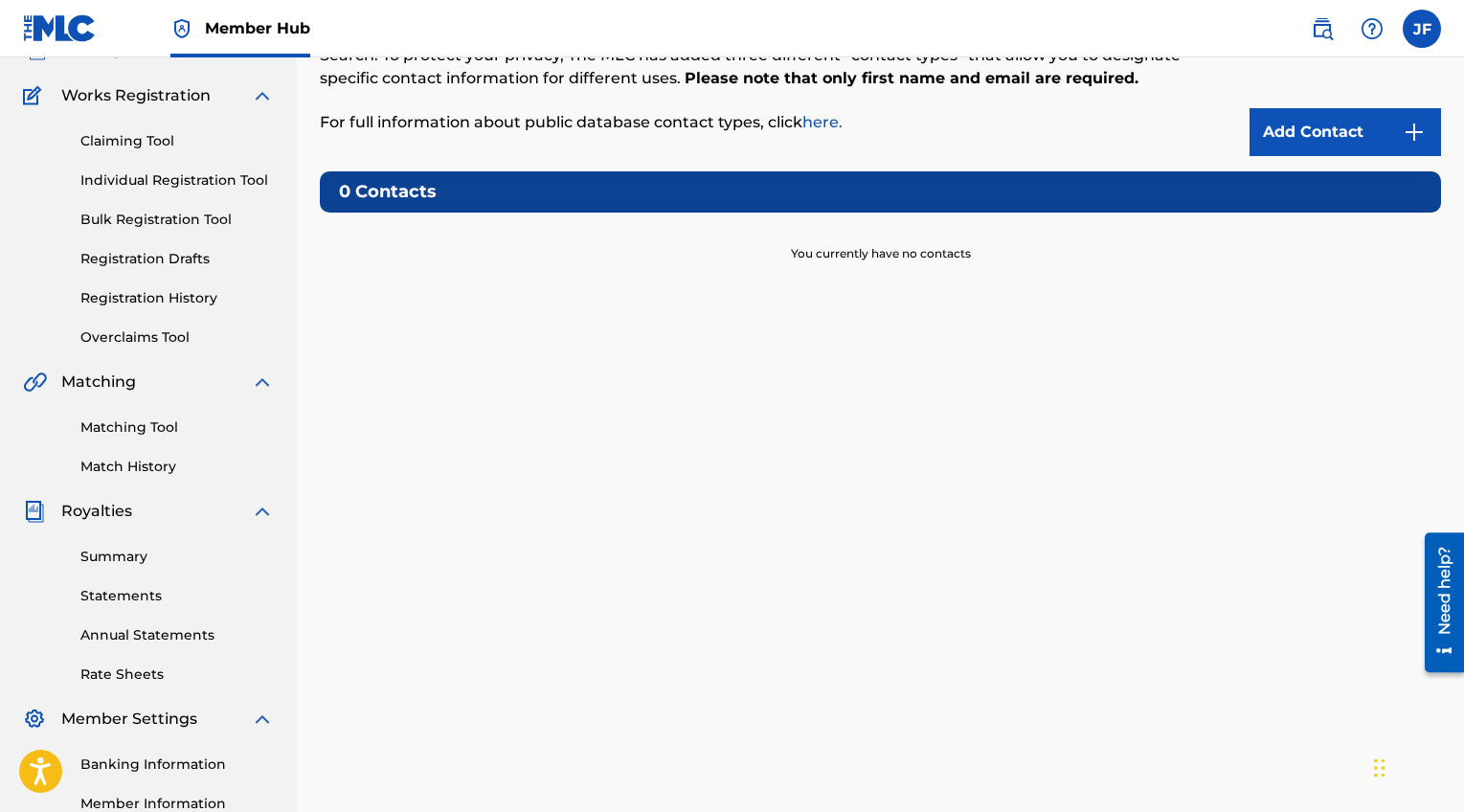
scroll to position [376, 0]
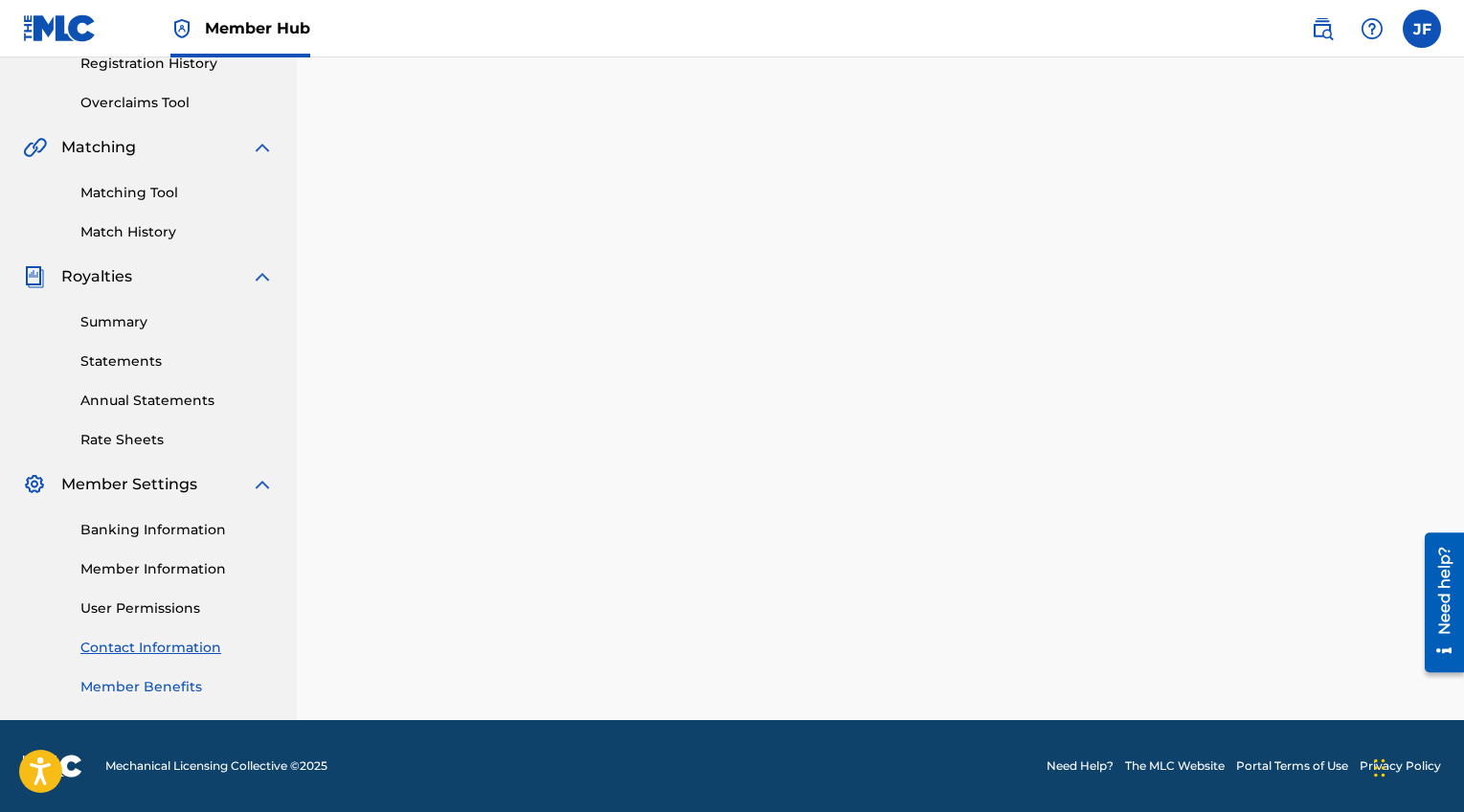
click at [147, 681] on link "Member Benefits" at bounding box center [177, 686] width 193 height 20
click at [172, 567] on link "Member Information" at bounding box center [177, 569] width 193 height 20
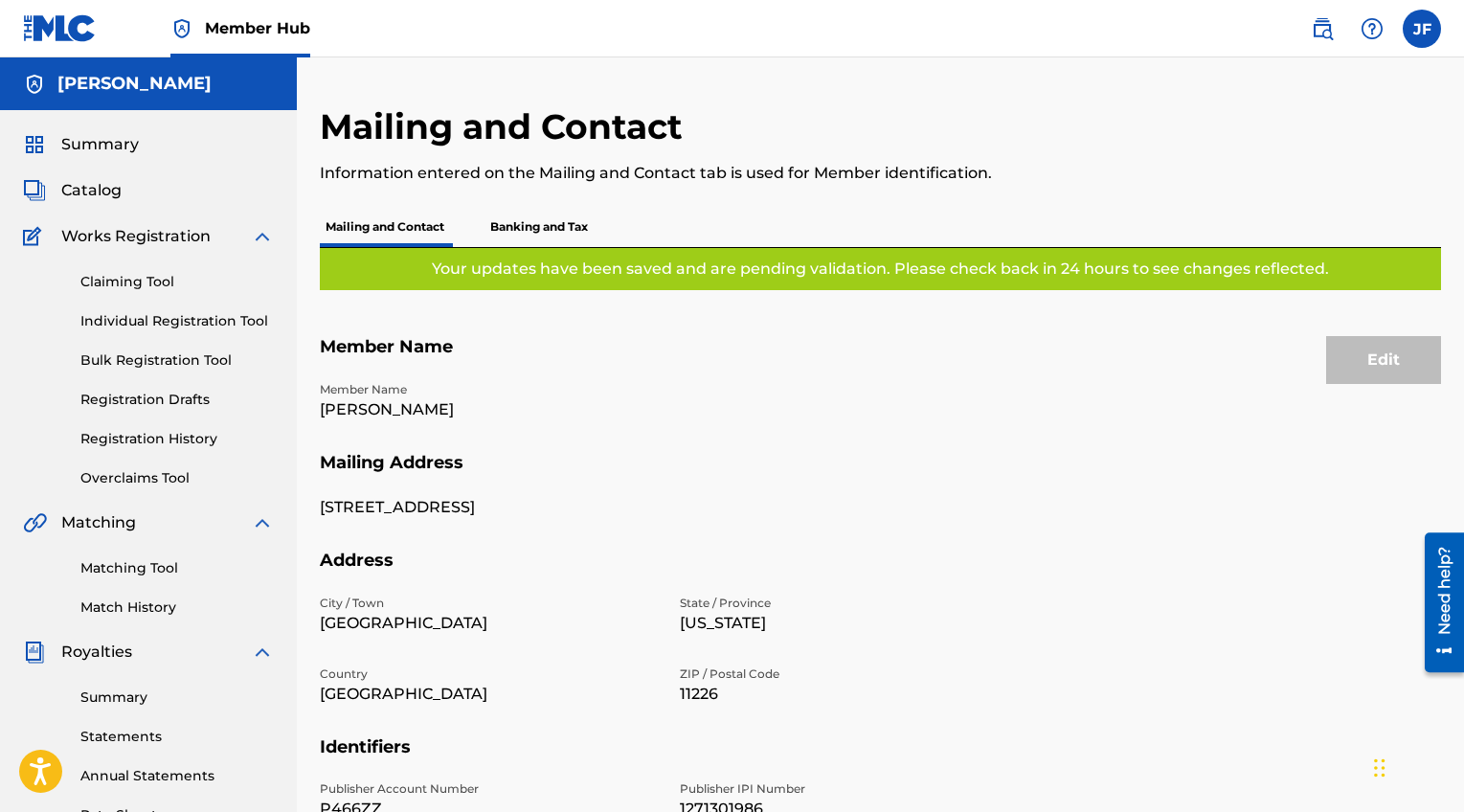
click at [1367, 368] on div "Edit" at bounding box center [1383, 360] width 115 height 48
click at [105, 158] on div "Summary Catalog Works Registration Claiming Tool Individual Registration Tool B…" at bounding box center [148, 602] width 297 height 985
click at [106, 150] on span "Summary" at bounding box center [100, 144] width 78 height 23
